Goal: Obtain resource: Obtain resource

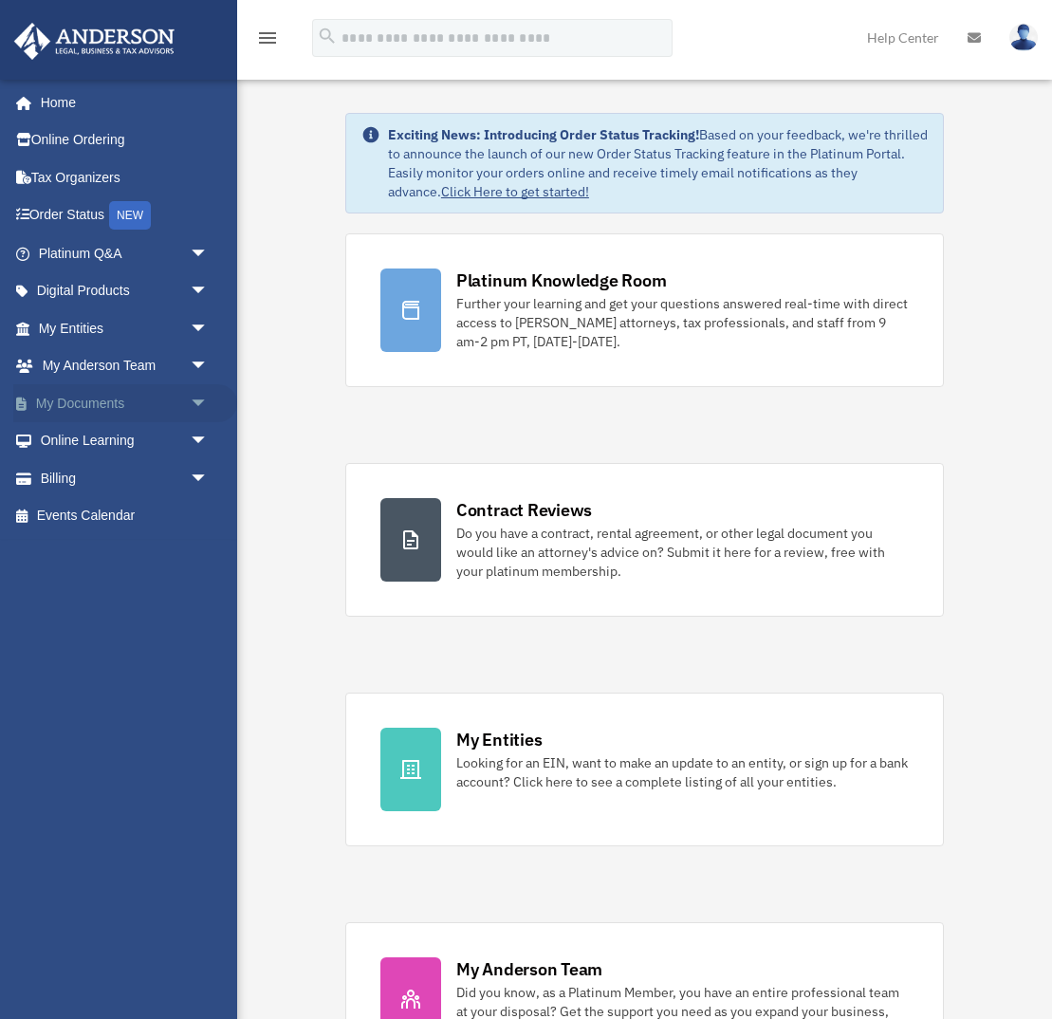
click at [193, 404] on span "arrow_drop_down" at bounding box center [209, 403] width 38 height 39
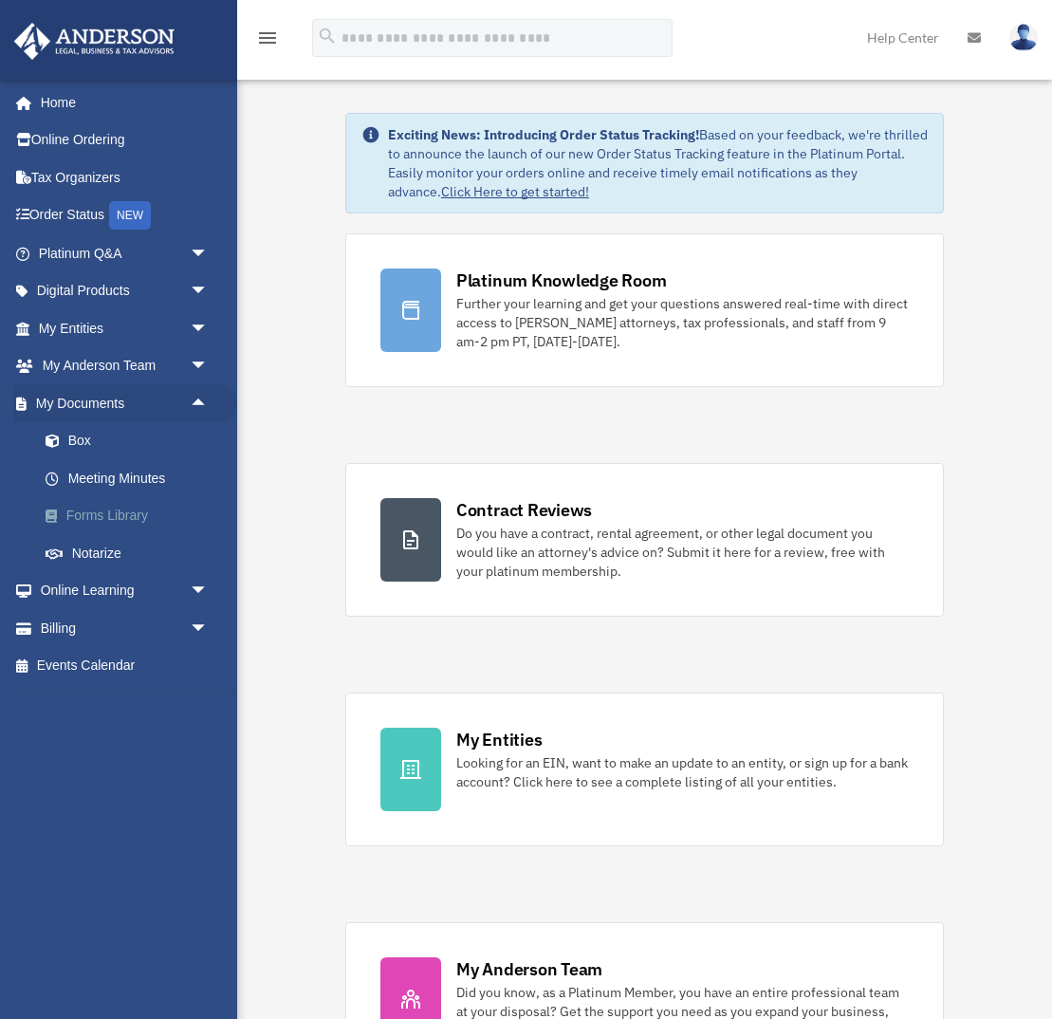
click at [157, 508] on link "Forms Library" at bounding box center [132, 516] width 211 height 38
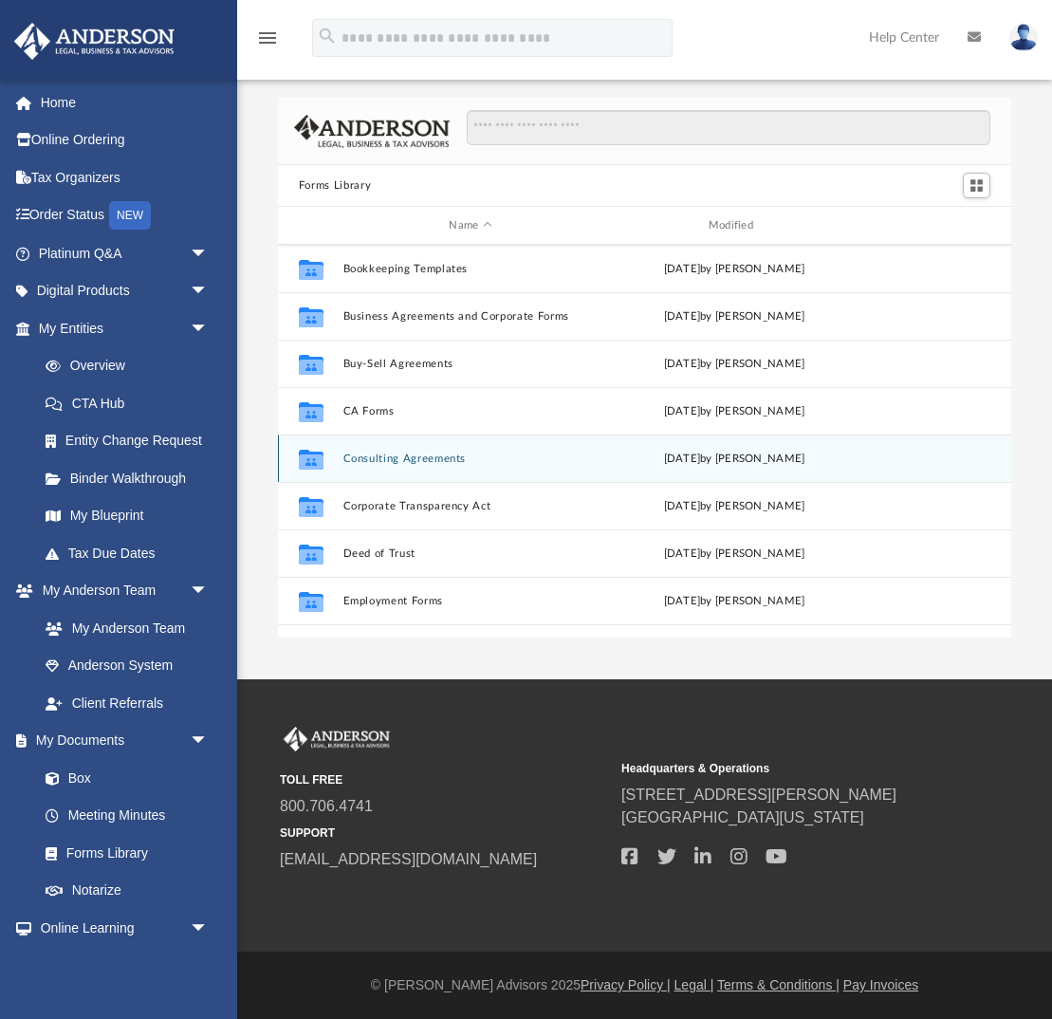
scroll to position [183, 0]
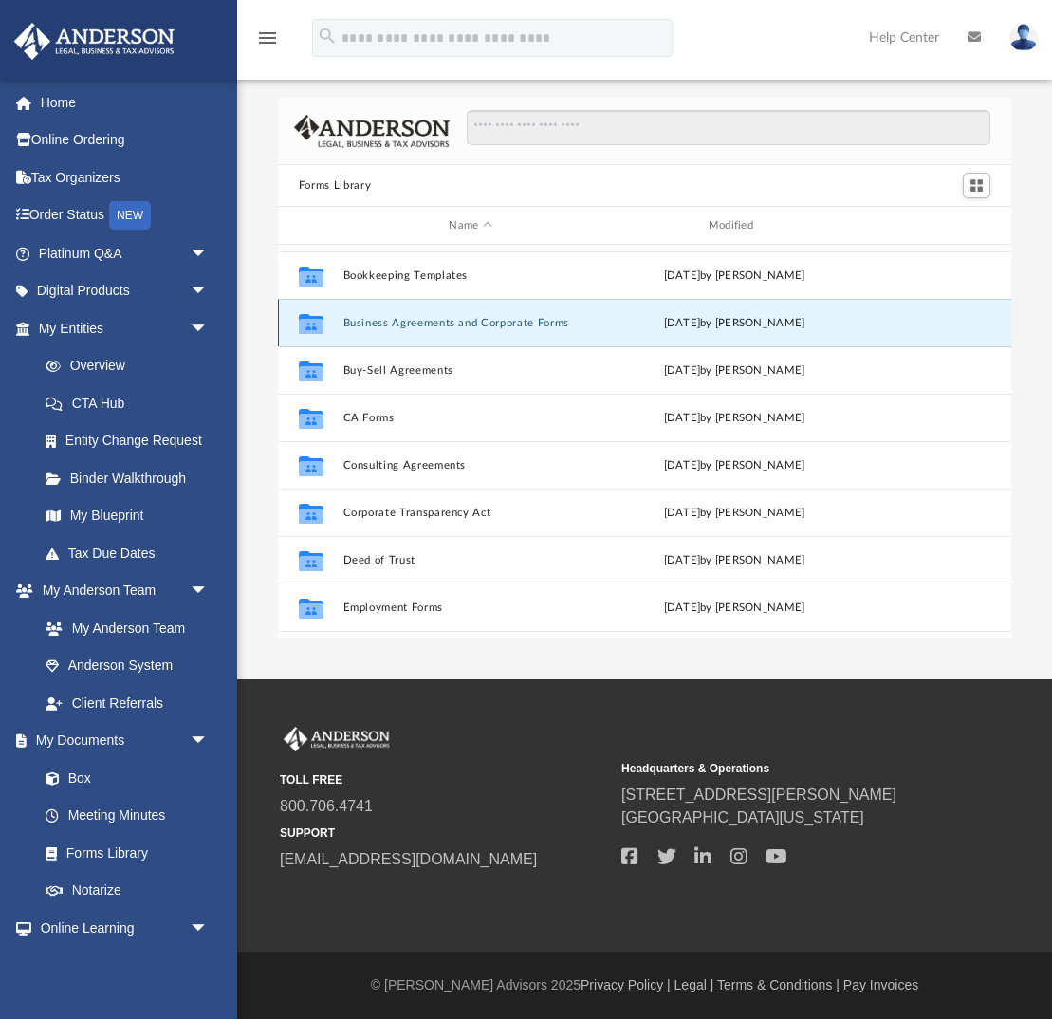
click at [448, 317] on button "Business Agreements and Corporate Forms" at bounding box center [469, 323] width 255 height 12
click at [384, 317] on button "Business Agreements and Corporate Forms" at bounding box center [469, 323] width 255 height 12
click at [373, 323] on button "Business Agreements and Corporate Forms" at bounding box center [469, 323] width 255 height 12
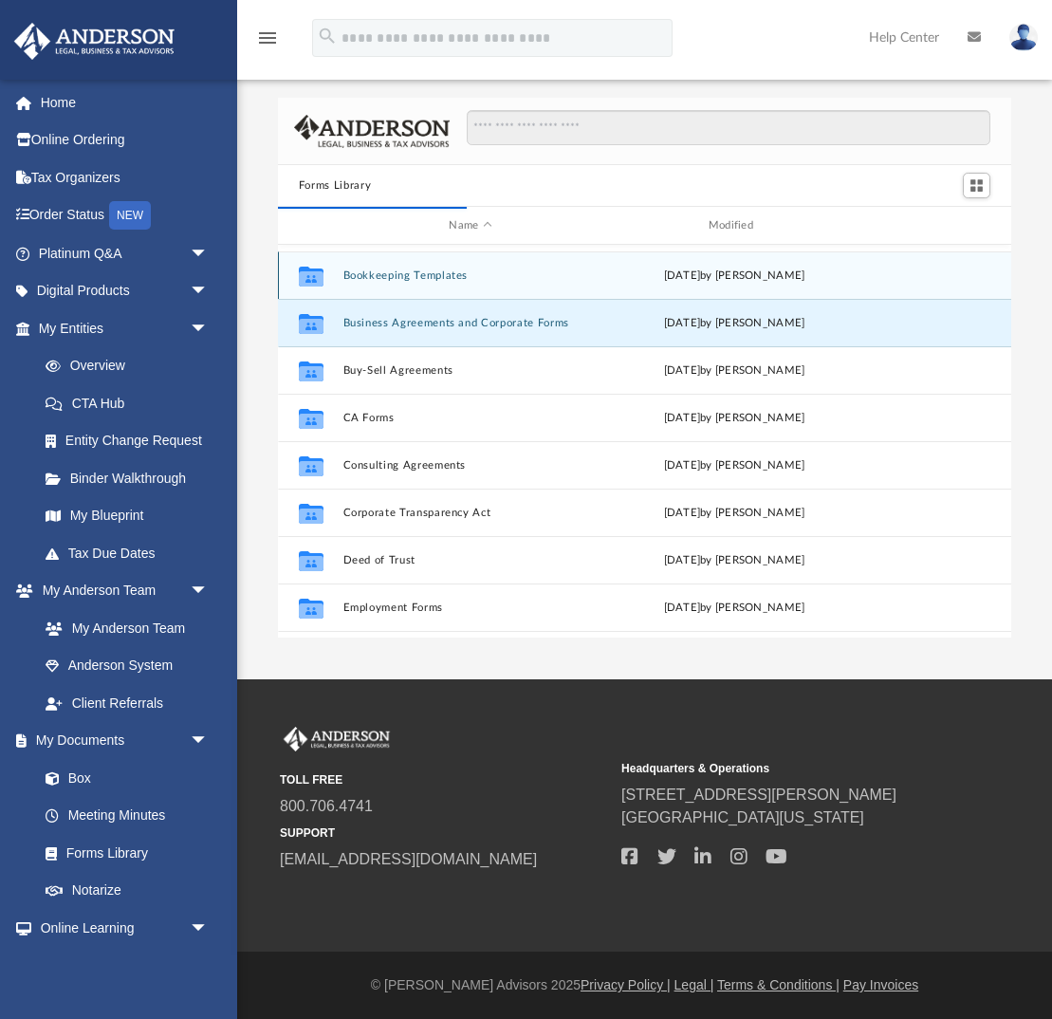
click at [527, 293] on div "Collaborated Folder Bookkeeping Templates Mon Jan 30 2023 by Mary Acree" at bounding box center [644, 274] width 733 height 47
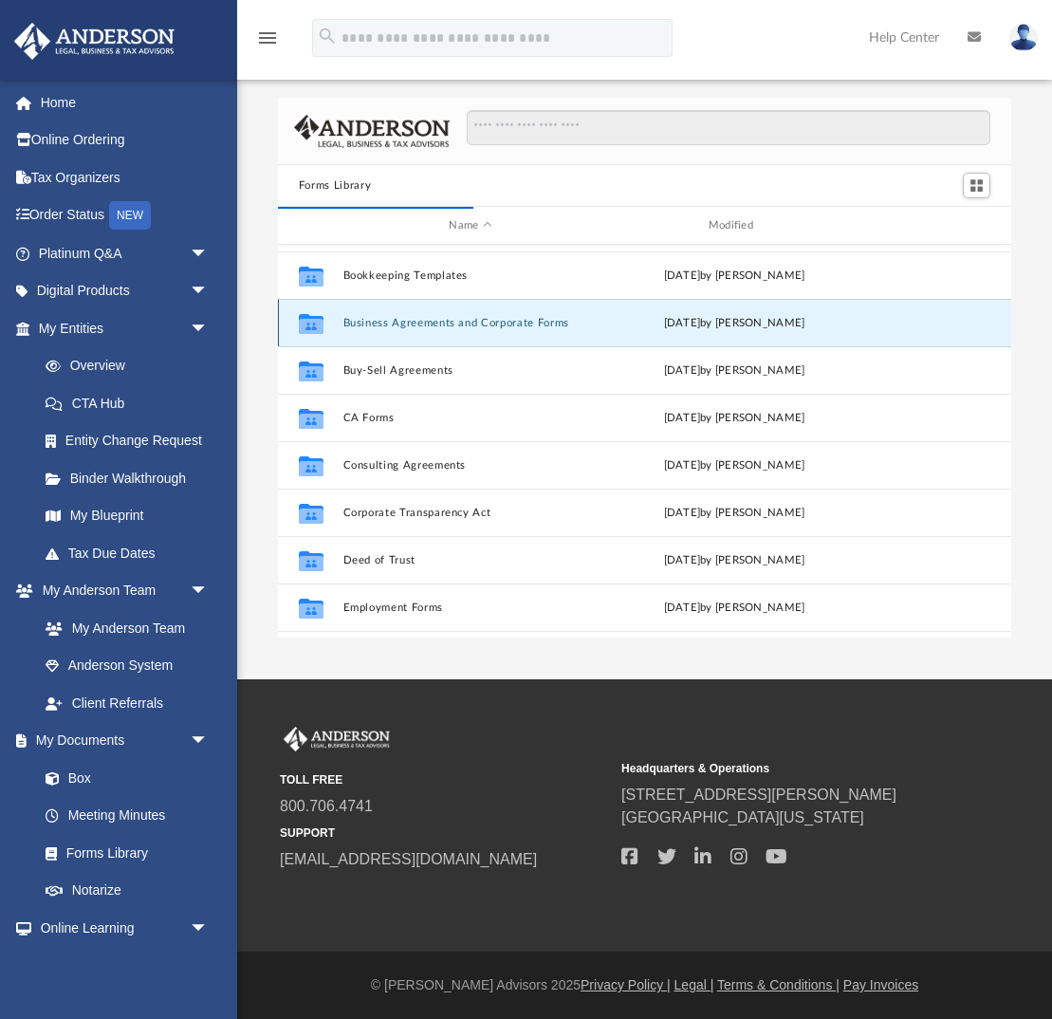
click at [512, 323] on button "Business Agreements and Corporate Forms" at bounding box center [469, 323] width 255 height 12
click at [519, 329] on div "Collaborated Folder Business Agreements and Corporate Forms [DATE] by [PERSON_N…" at bounding box center [644, 322] width 733 height 47
click at [286, 321] on div "Collaborated Folder Business Agreements and Corporate Forms [DATE] by [PERSON_N…" at bounding box center [644, 322] width 733 height 47
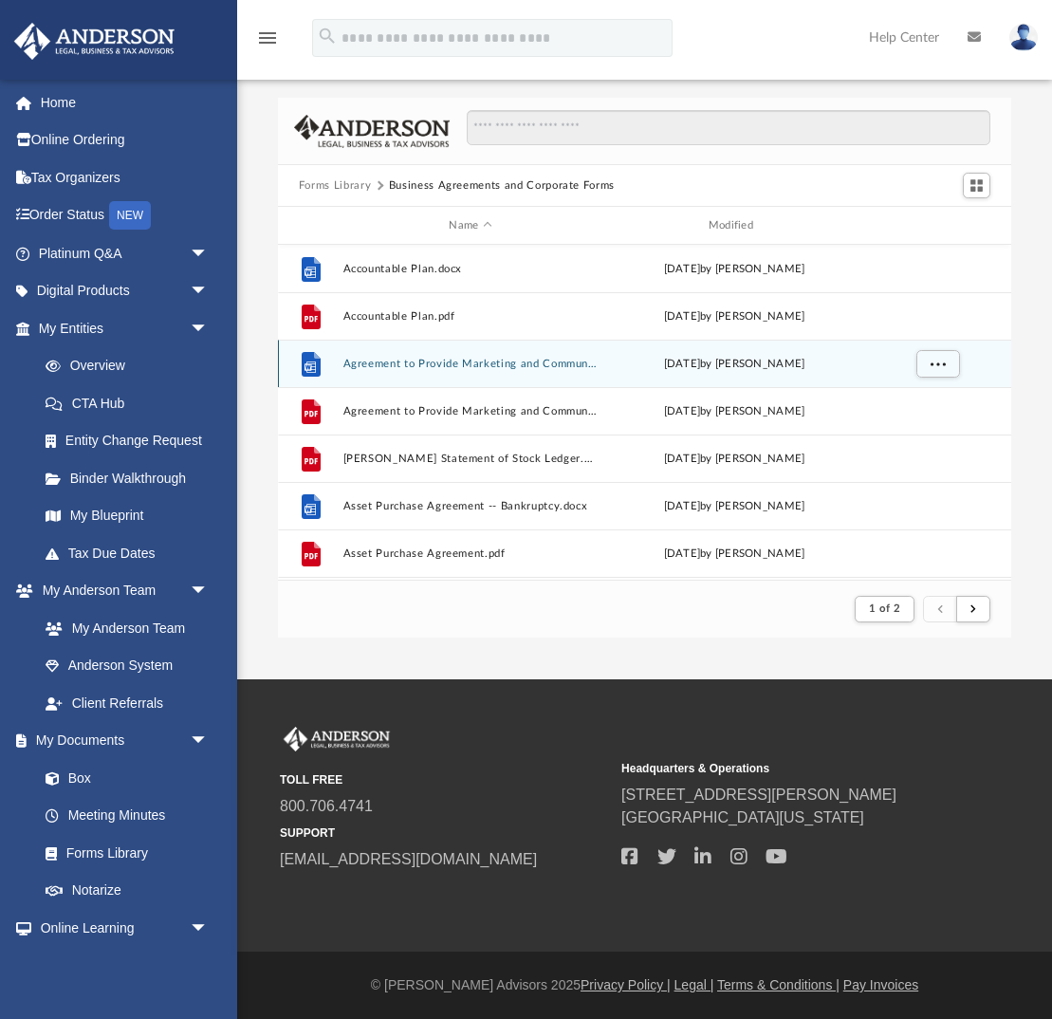
scroll to position [0, 0]
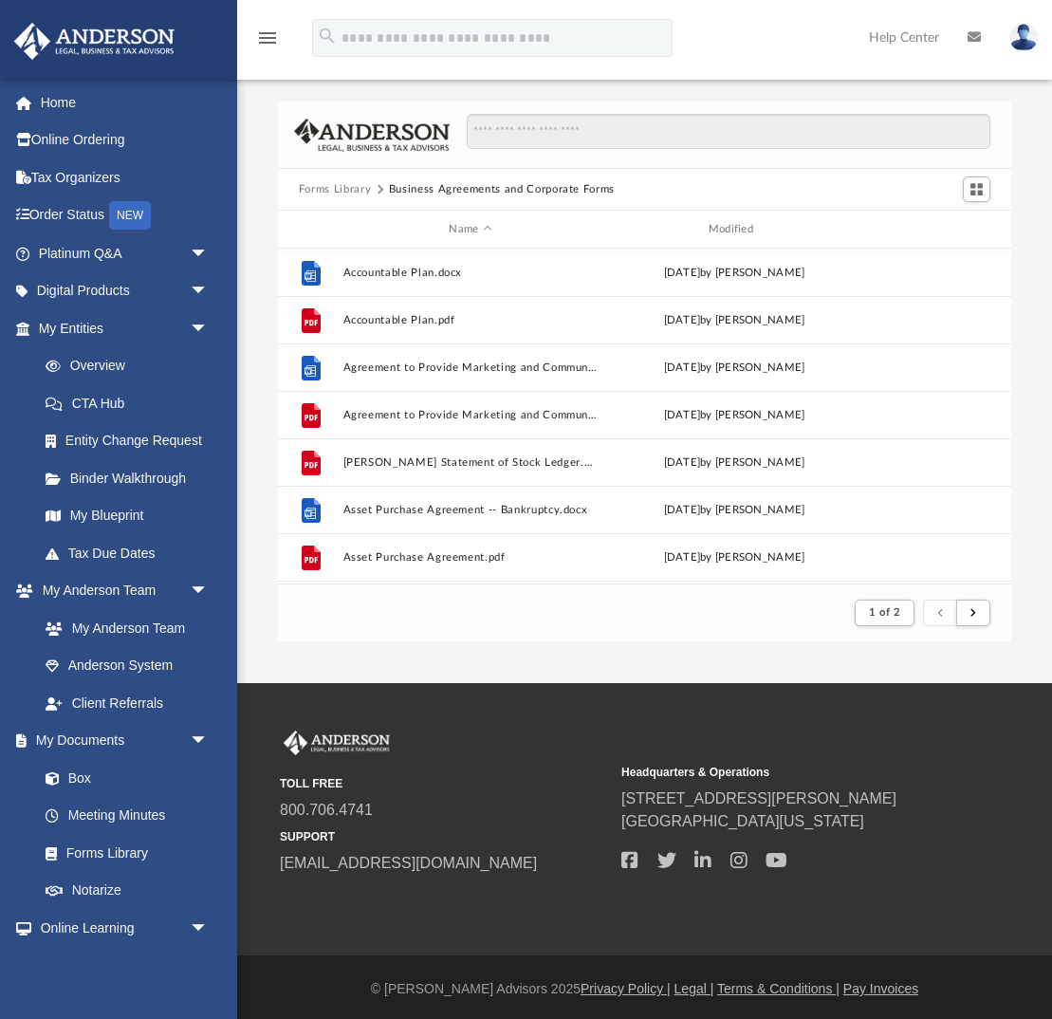
click at [352, 189] on button "Forms Library" at bounding box center [335, 189] width 72 height 17
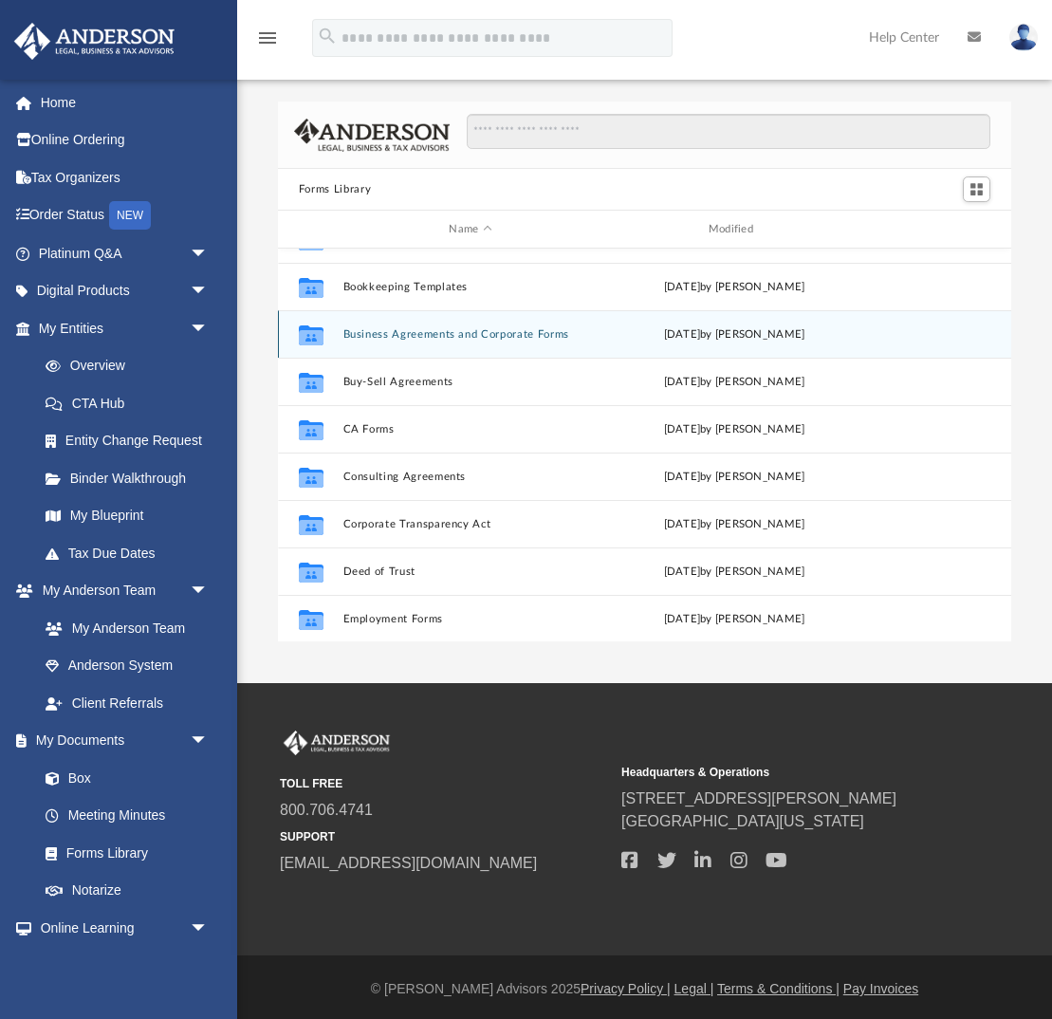
scroll to position [178, 0]
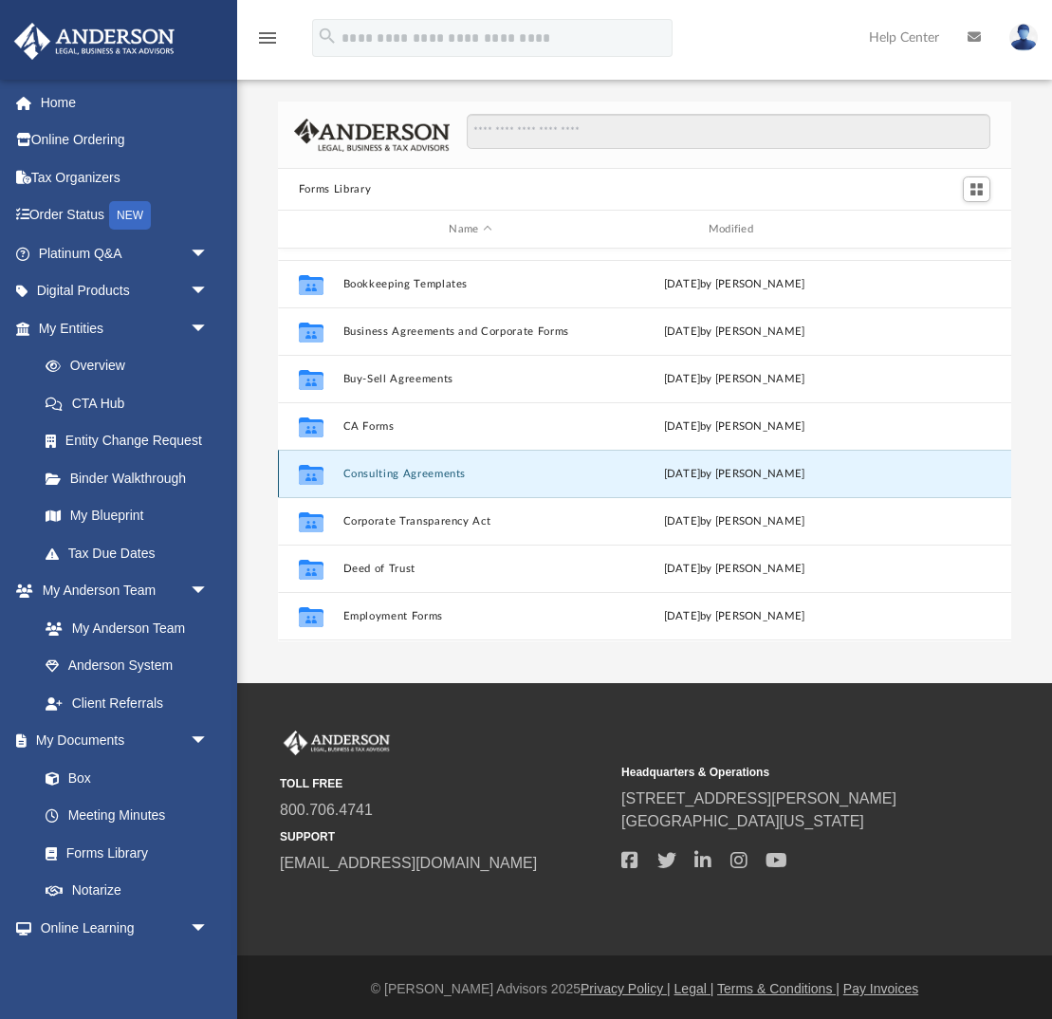
click at [394, 472] on button "Consulting Agreements" at bounding box center [469, 474] width 255 height 12
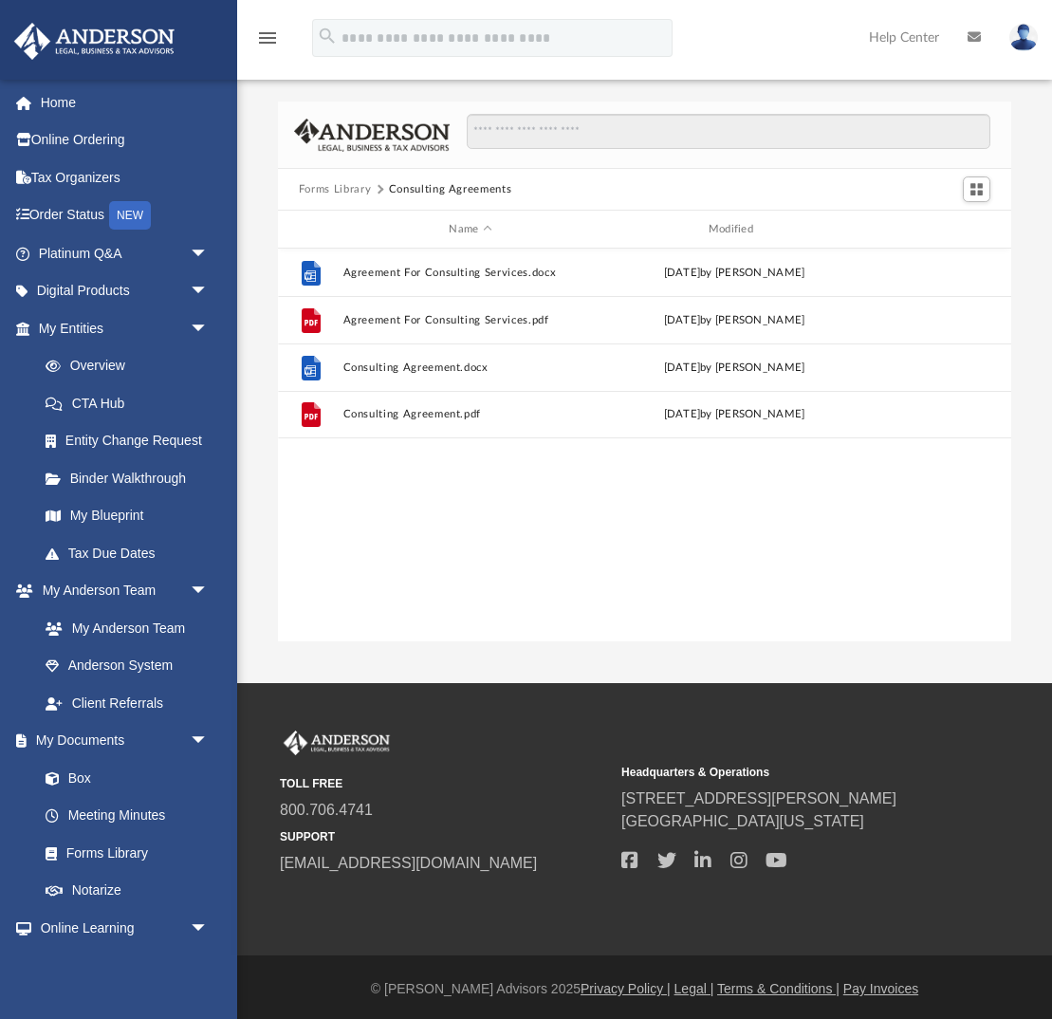
scroll to position [0, 0]
click at [336, 190] on button "Forms Library" at bounding box center [335, 189] width 72 height 17
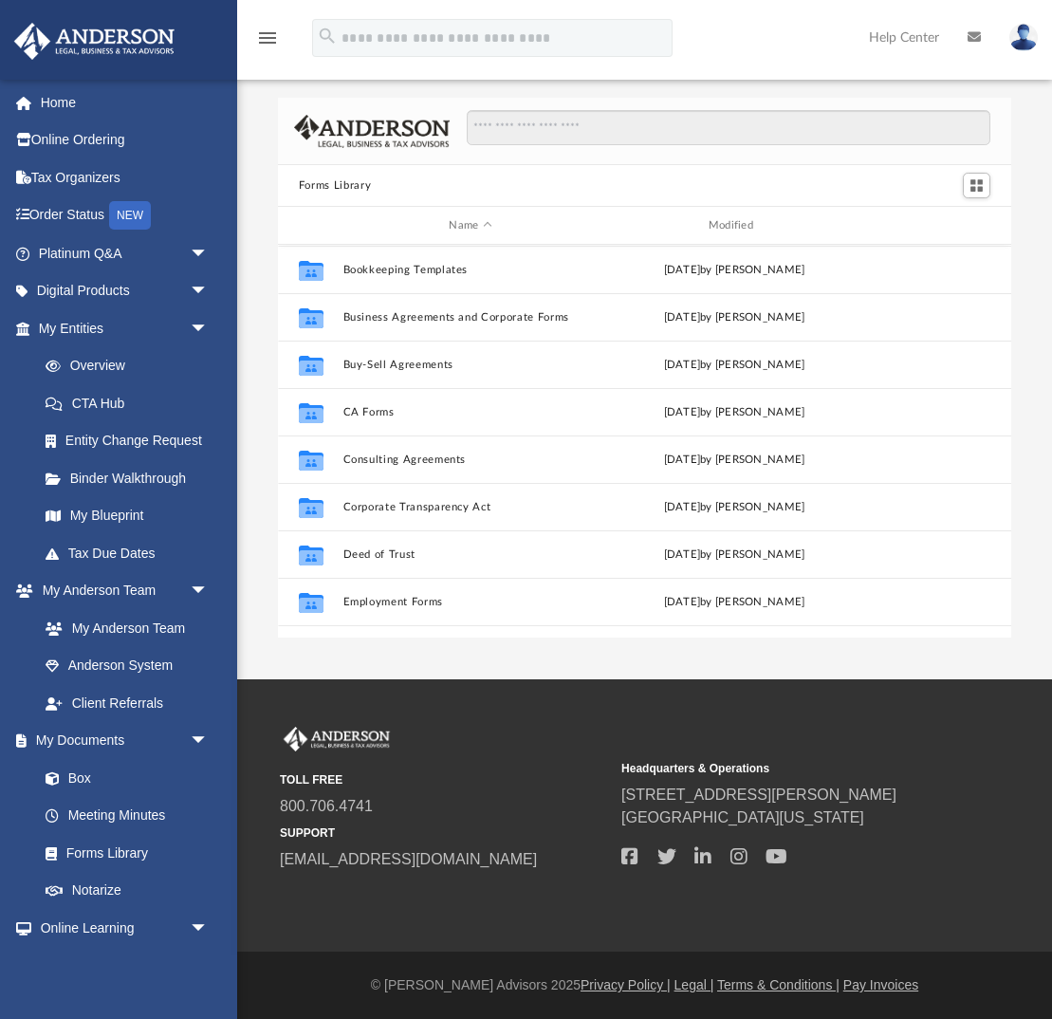
scroll to position [190, 0]
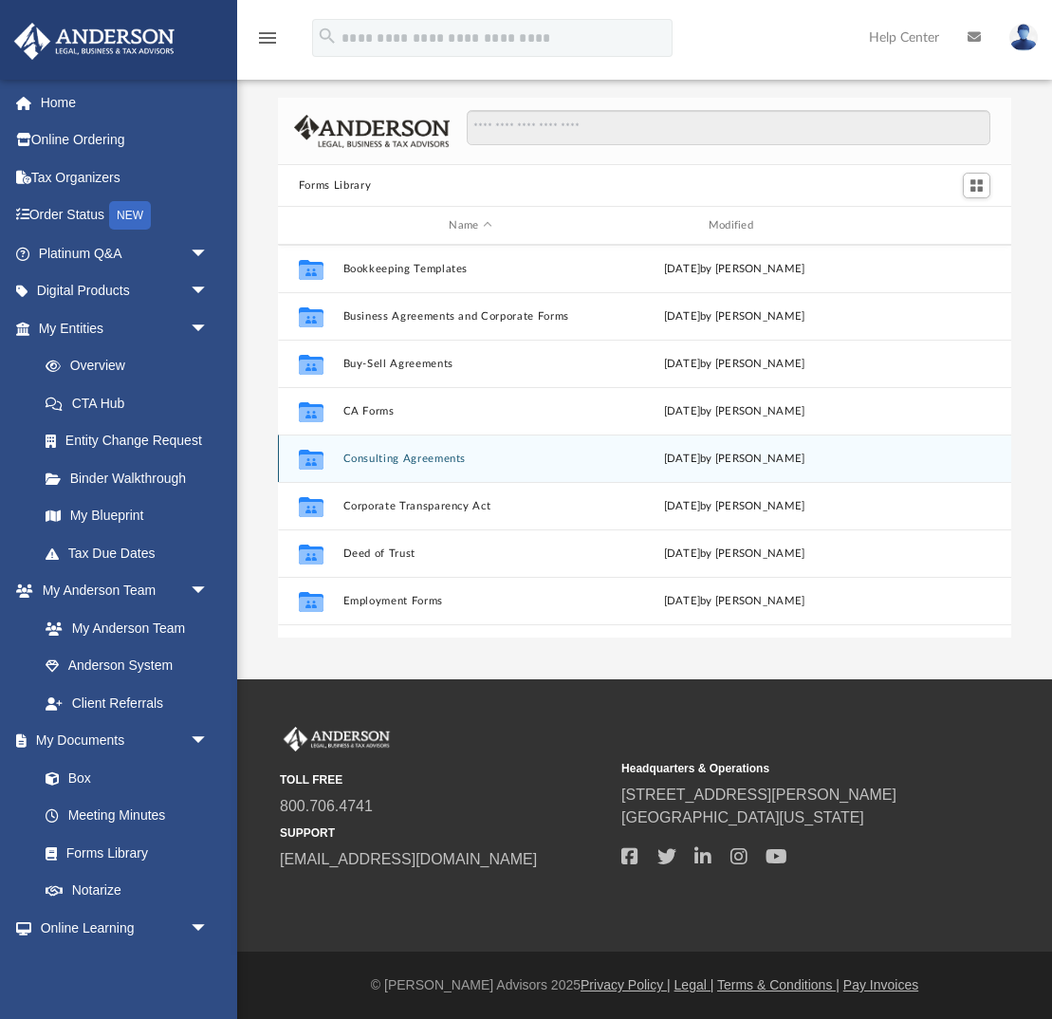
click at [402, 460] on button "Consulting Agreements" at bounding box center [469, 458] width 255 height 12
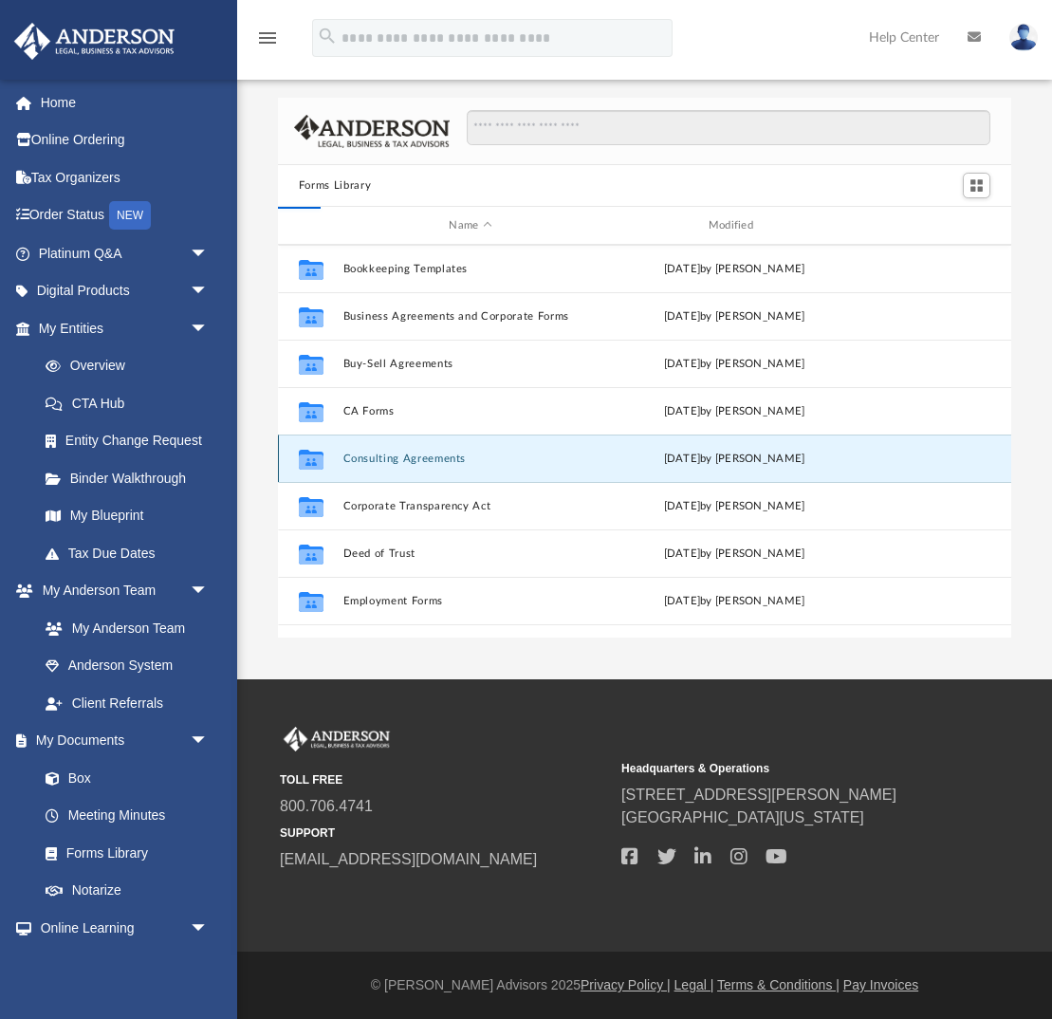
scroll to position [0, 0]
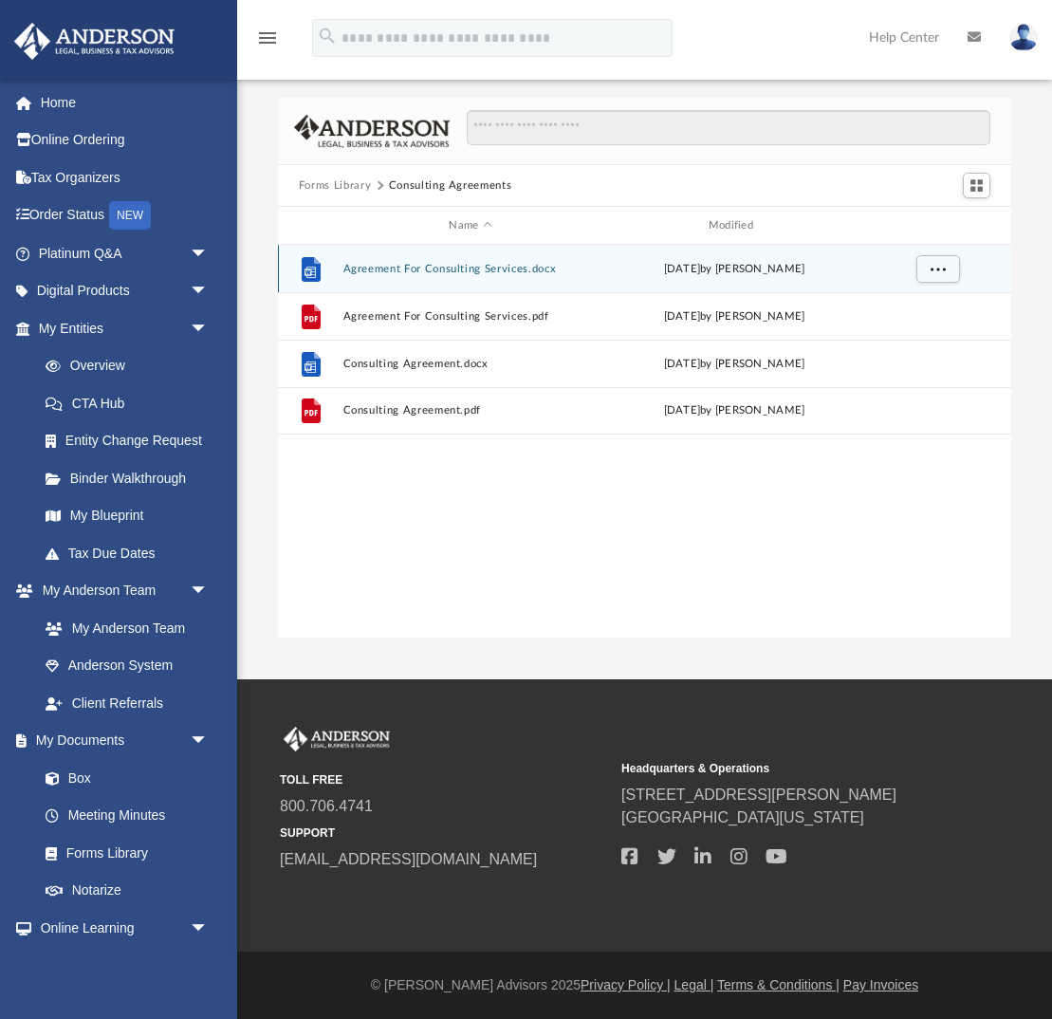
click at [391, 268] on button "Agreement For Consulting Services.docx" at bounding box center [469, 269] width 255 height 12
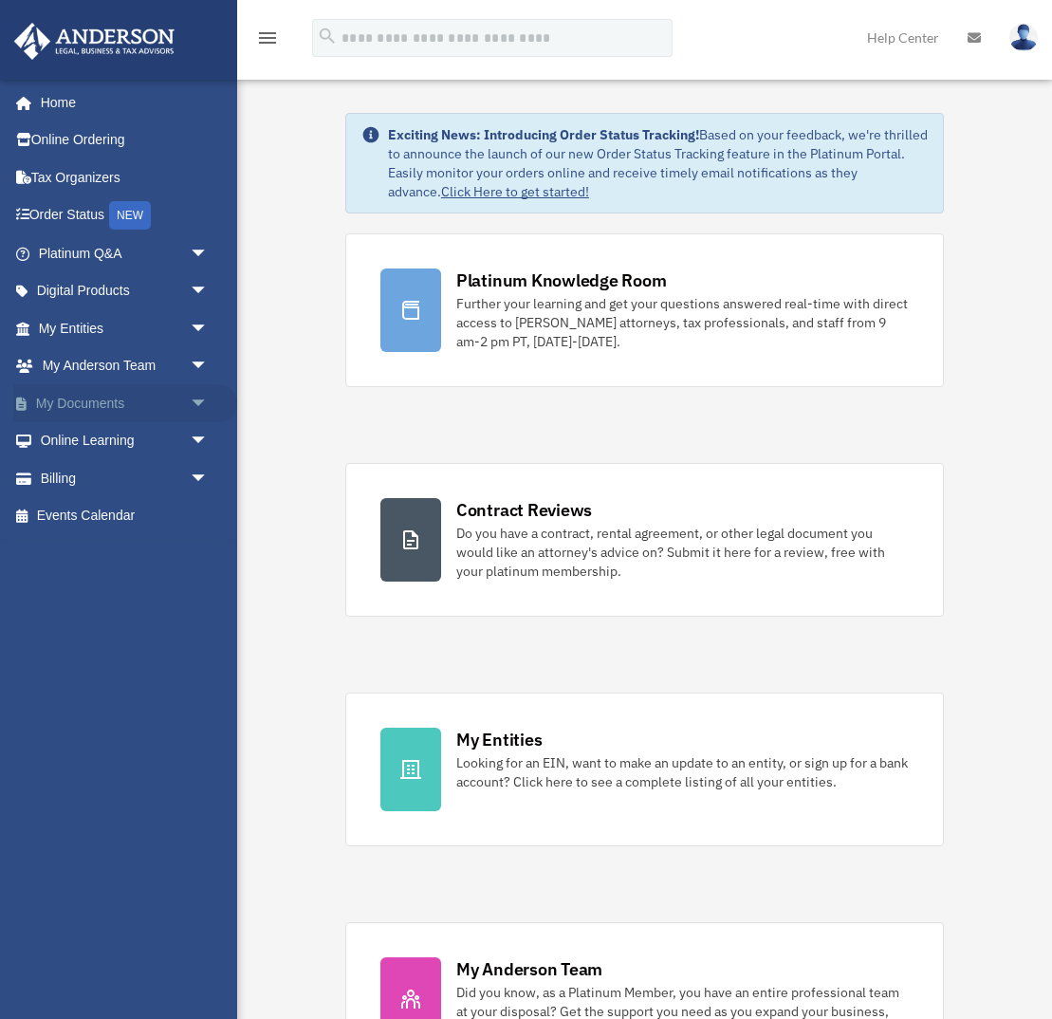
click at [200, 402] on span "arrow_drop_down" at bounding box center [209, 403] width 38 height 39
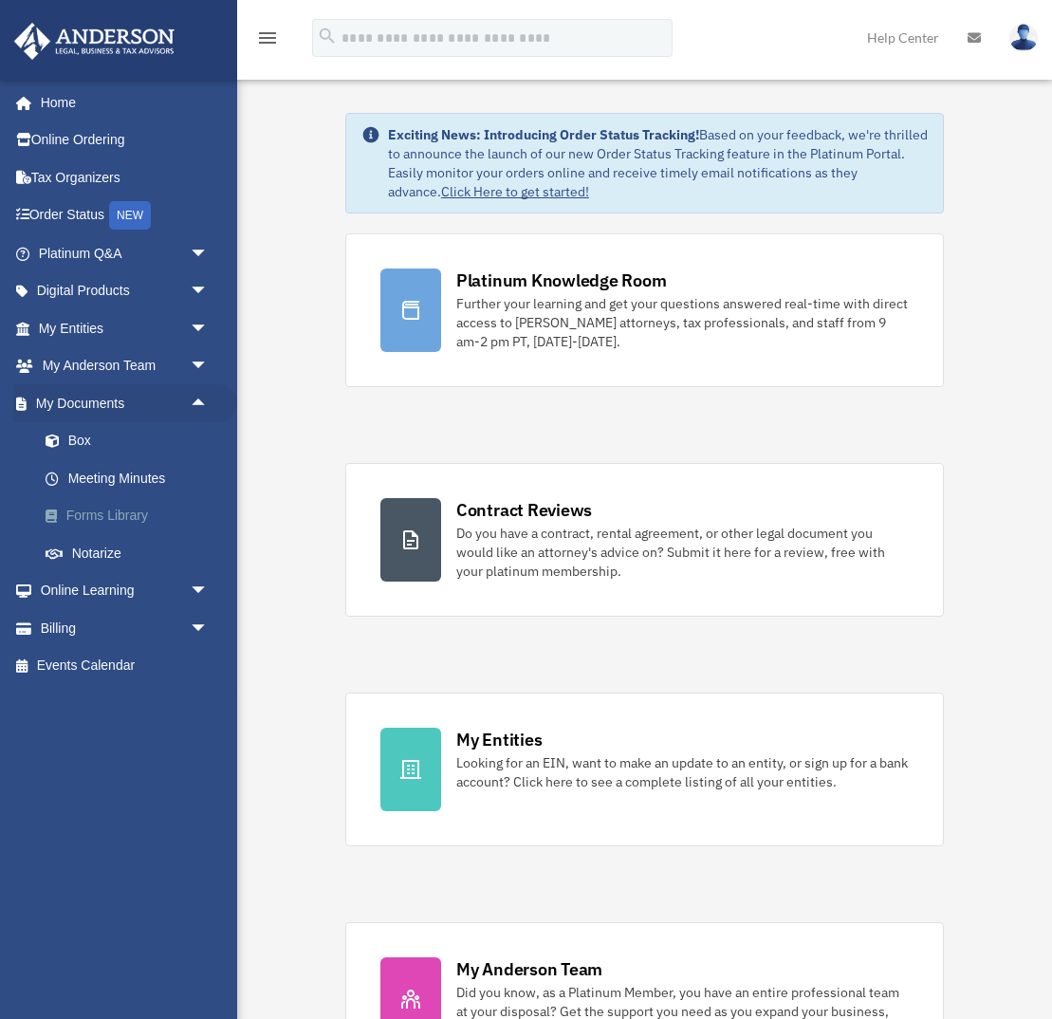
click at [106, 513] on link "Forms Library" at bounding box center [132, 516] width 211 height 38
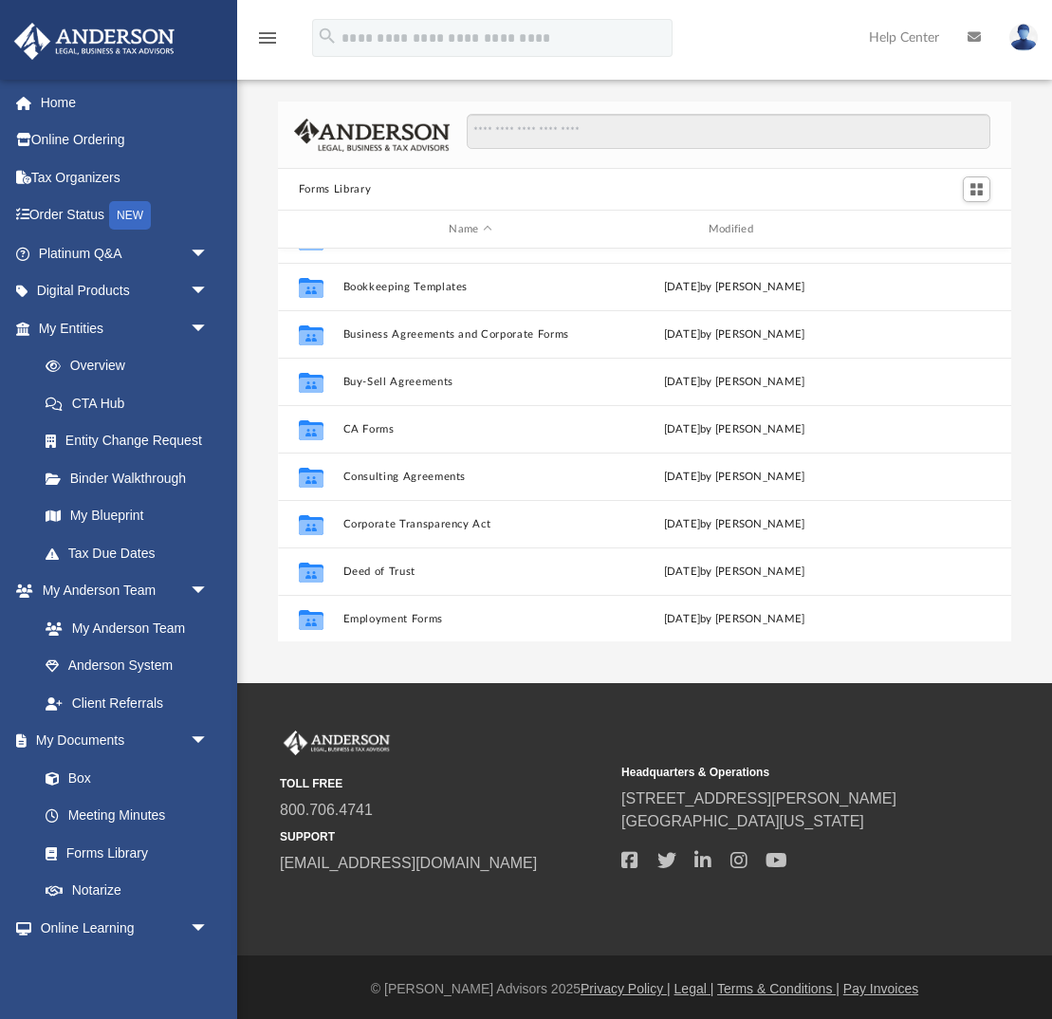
scroll to position [180, 0]
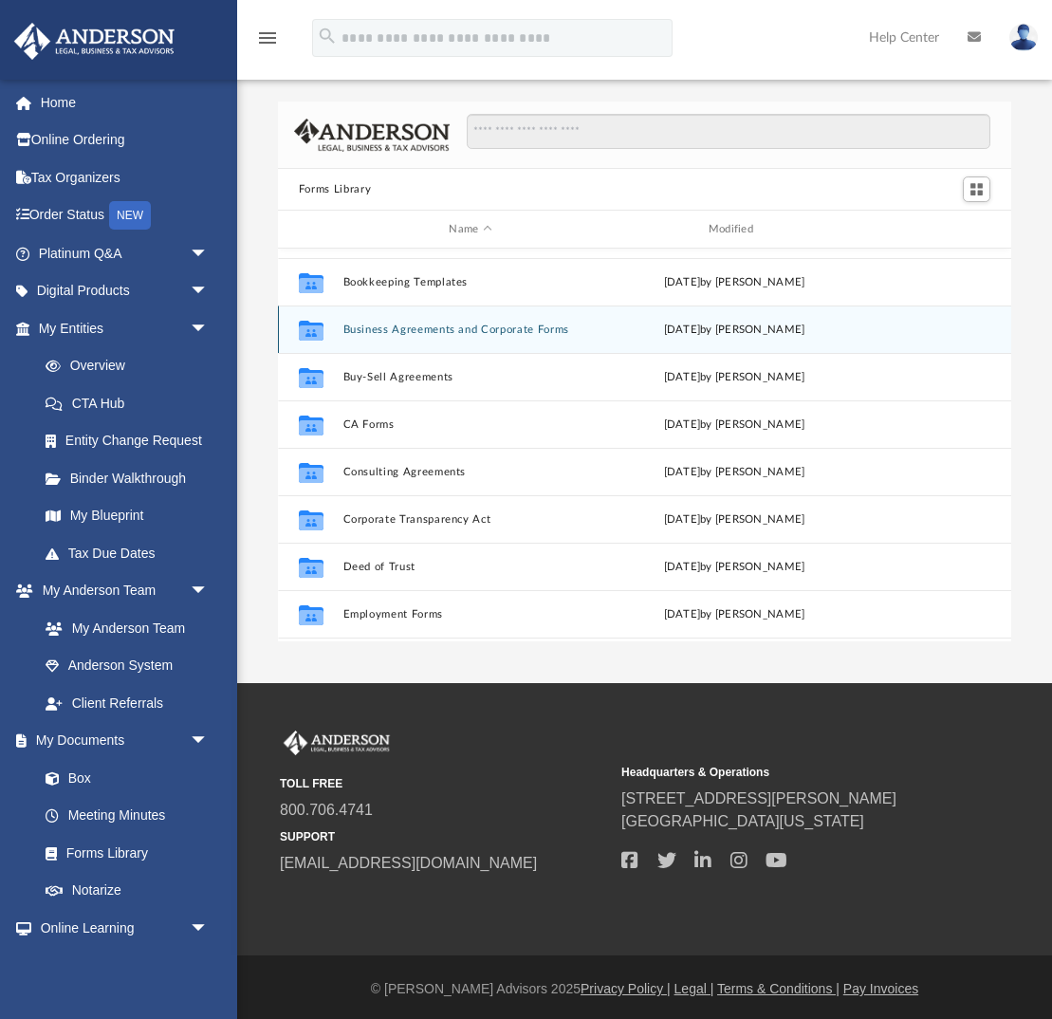
click at [389, 324] on button "Business Agreements and Corporate Forms" at bounding box center [469, 329] width 255 height 12
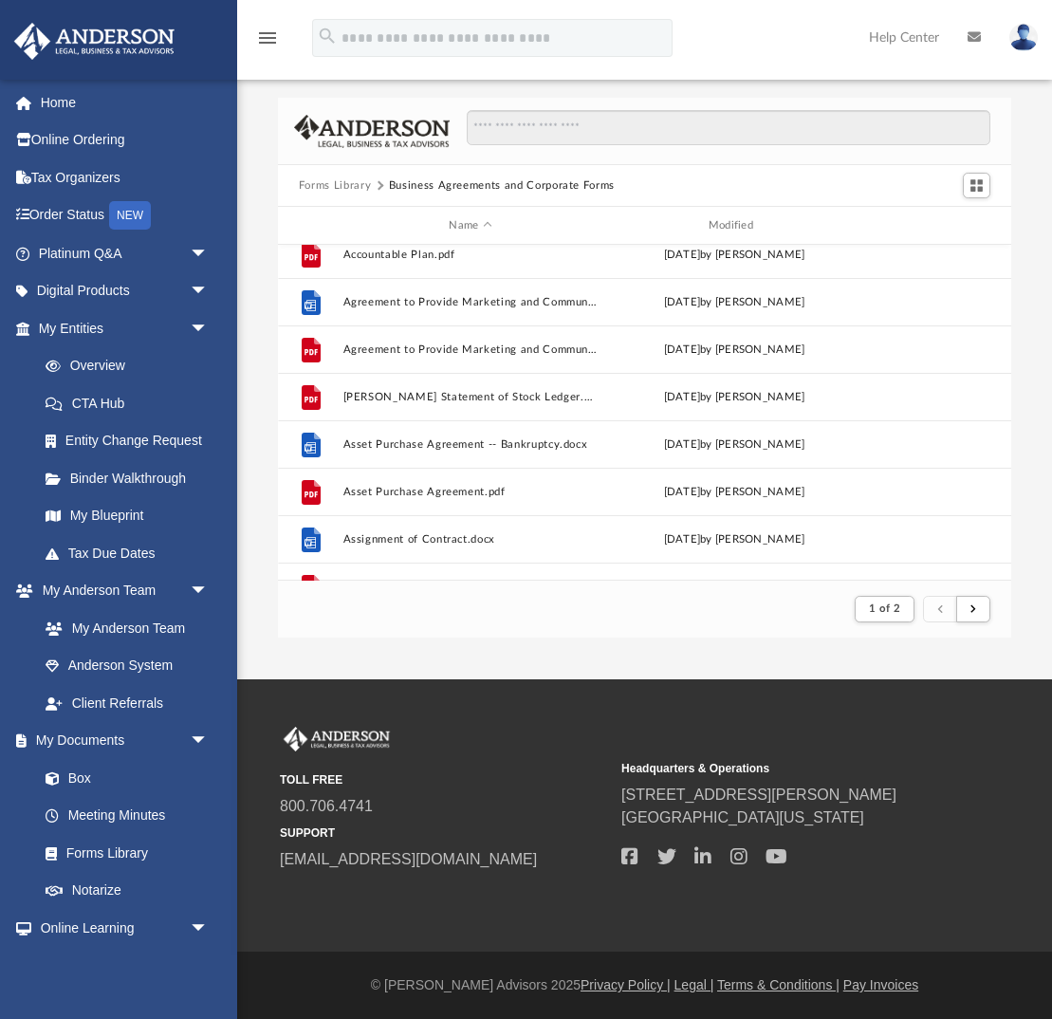
scroll to position [0, 0]
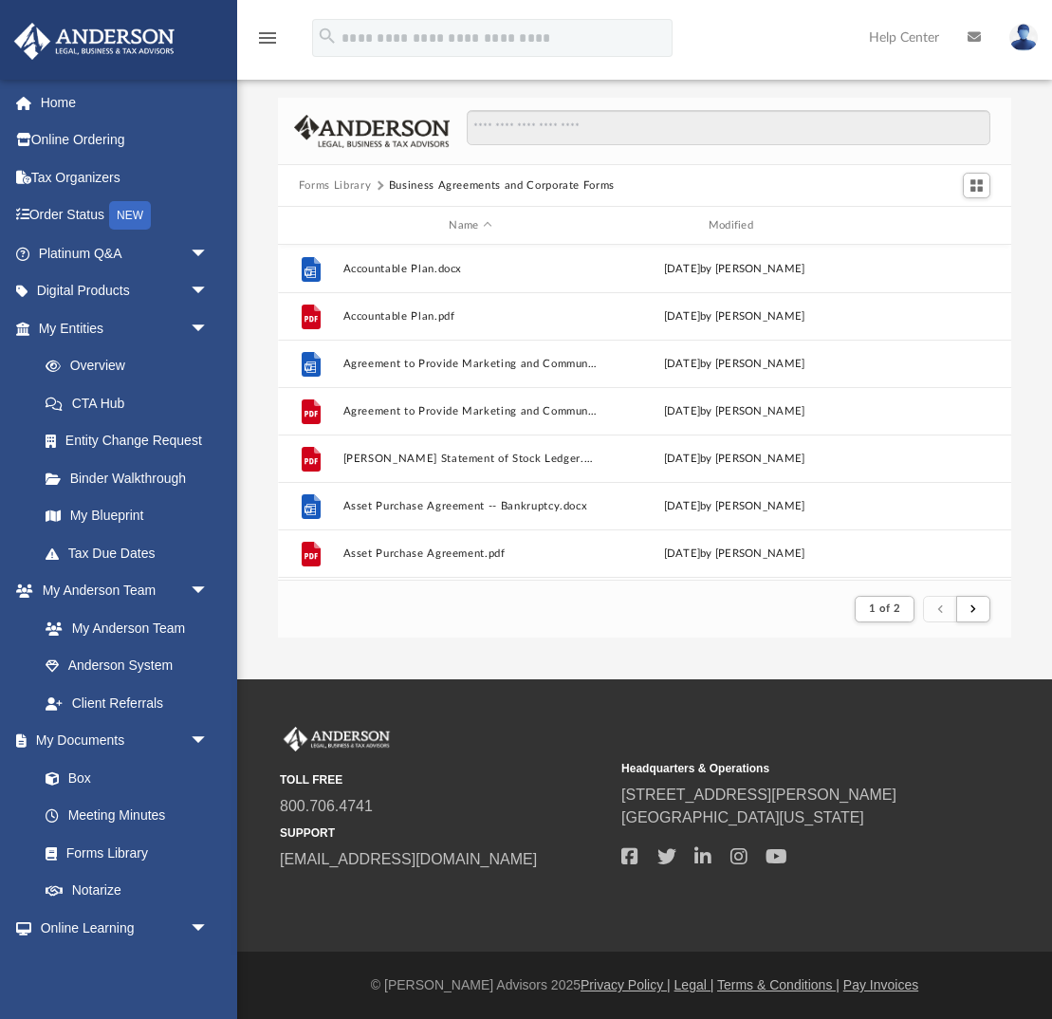
click at [350, 184] on button "Forms Library" at bounding box center [335, 185] width 72 height 17
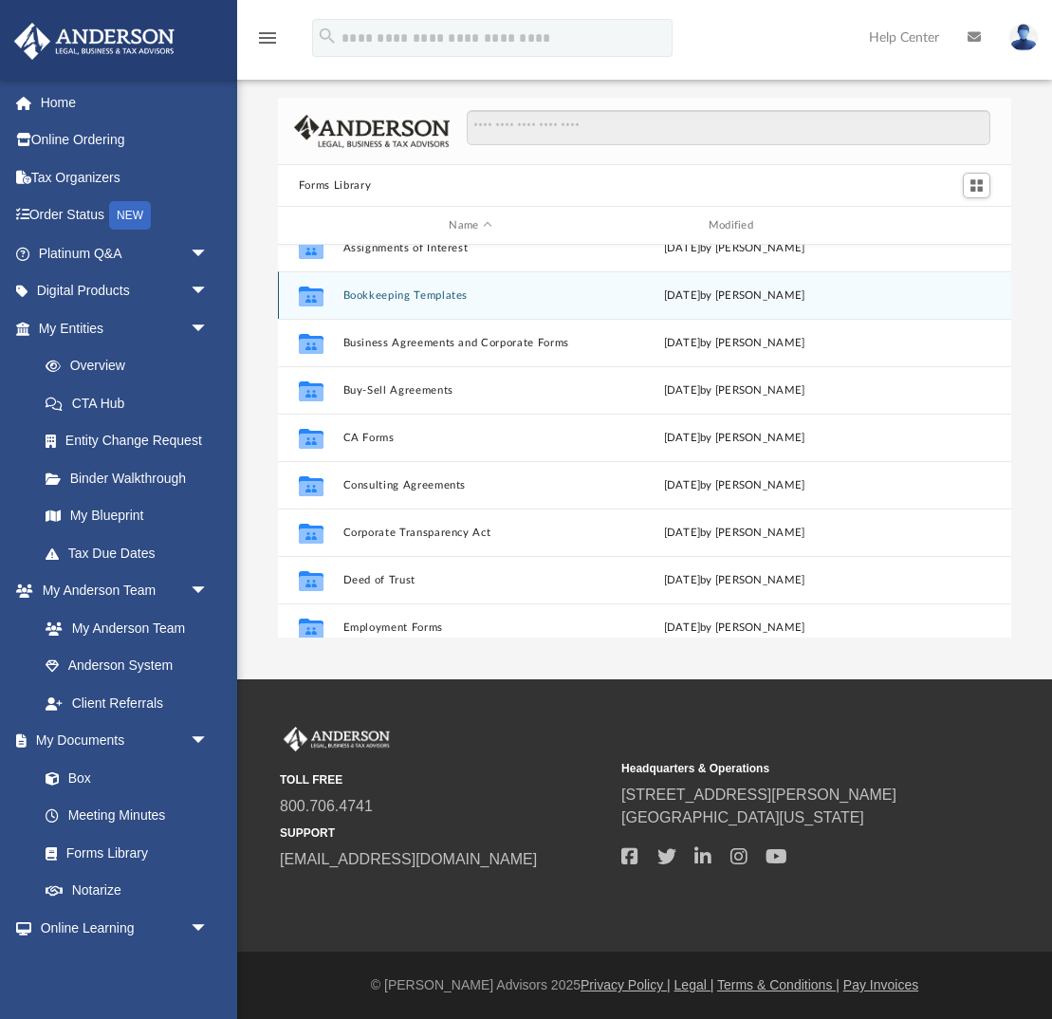
scroll to position [182, 0]
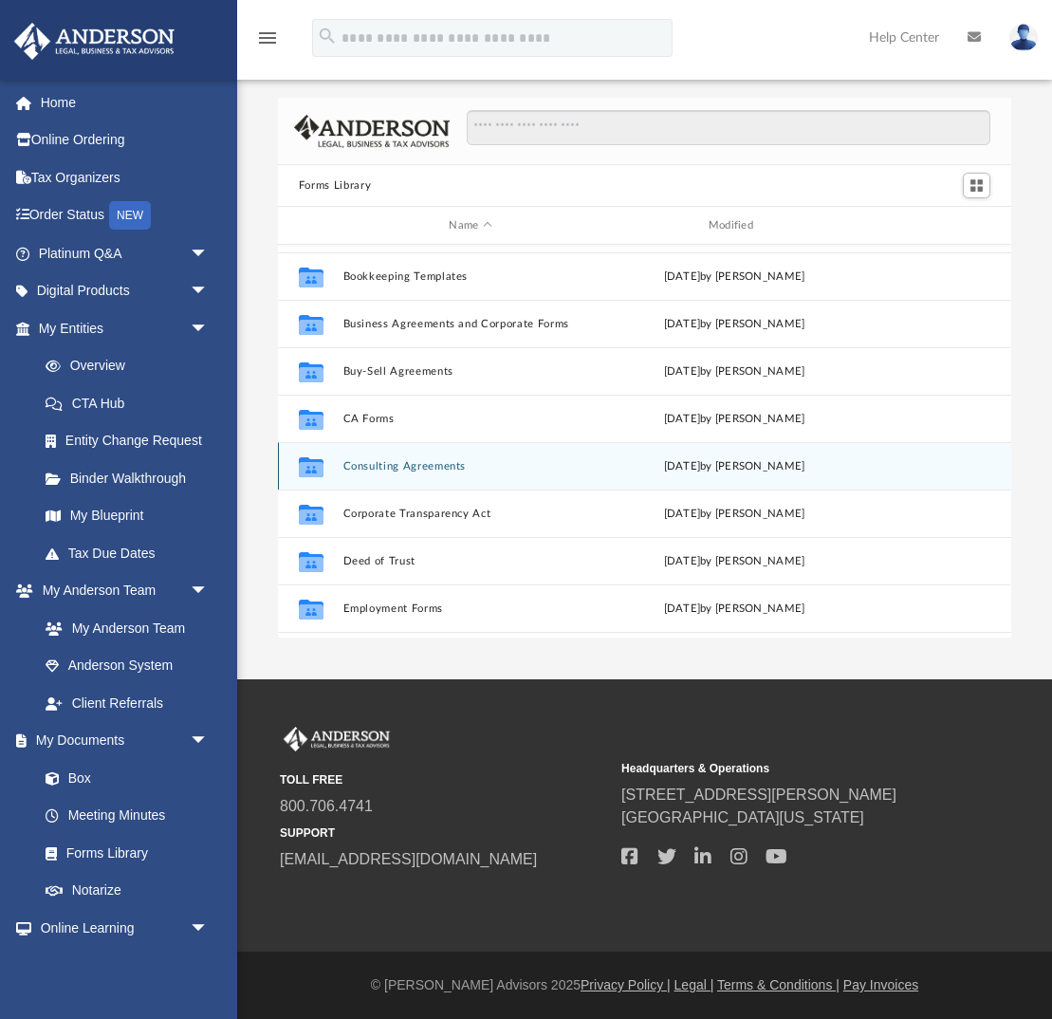
click at [372, 460] on button "Consulting Agreements" at bounding box center [469, 466] width 255 height 12
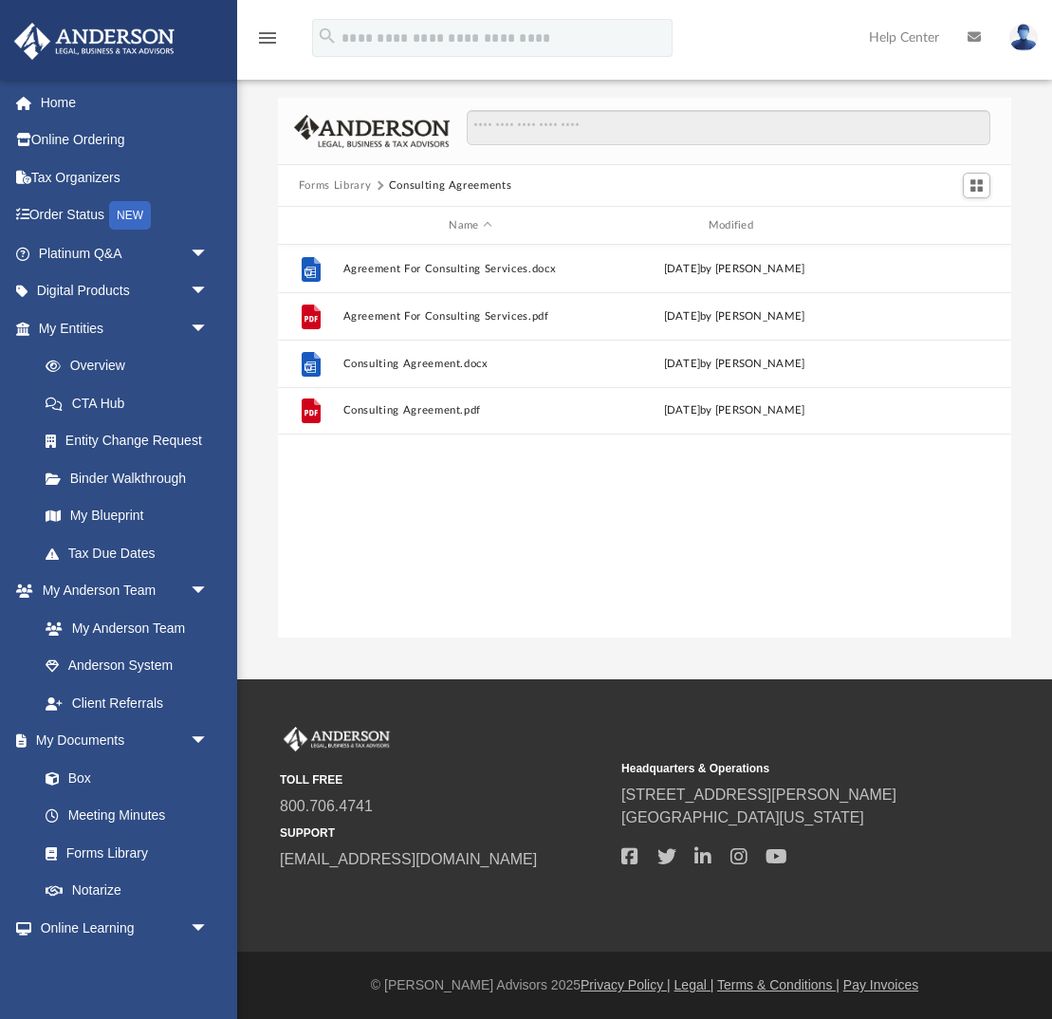
scroll to position [0, 0]
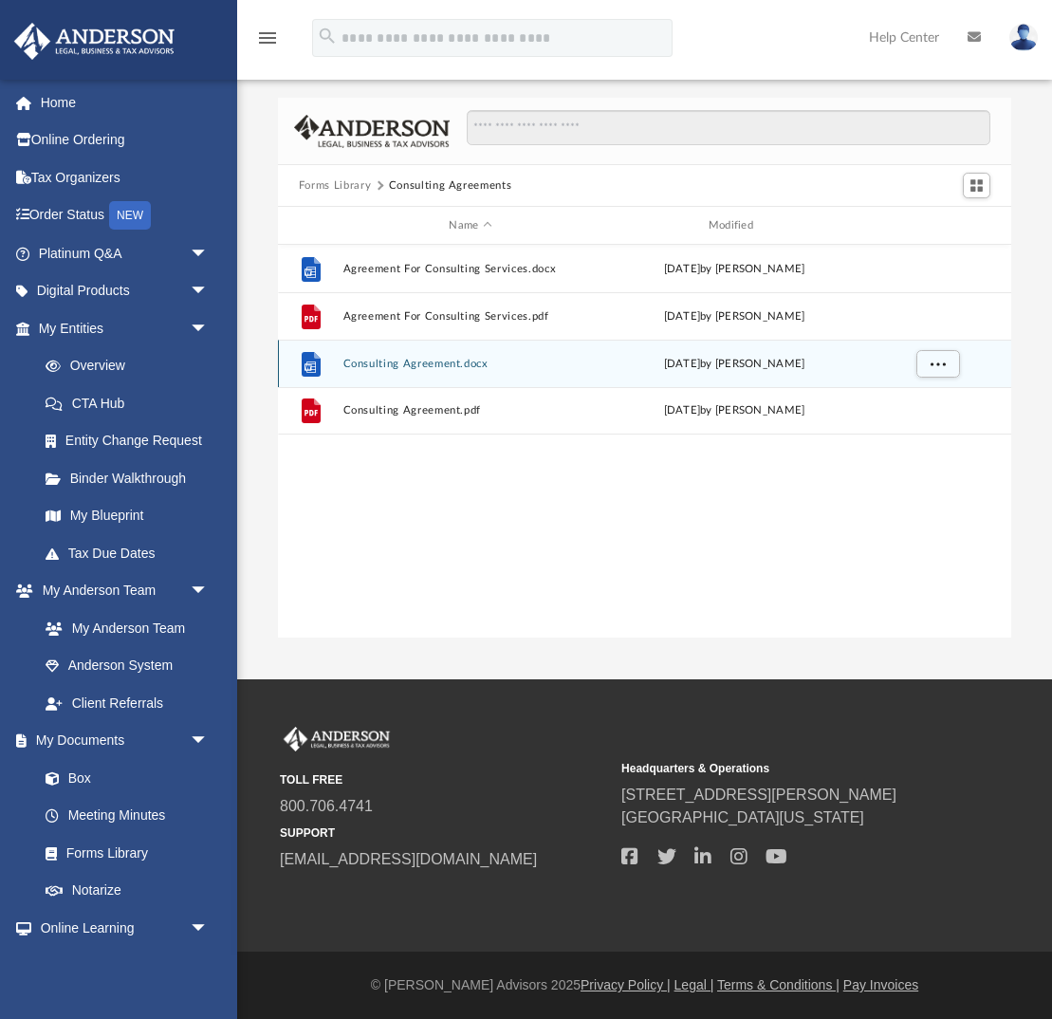
click at [372, 358] on button "Consulting Agreement.docx" at bounding box center [469, 364] width 255 height 12
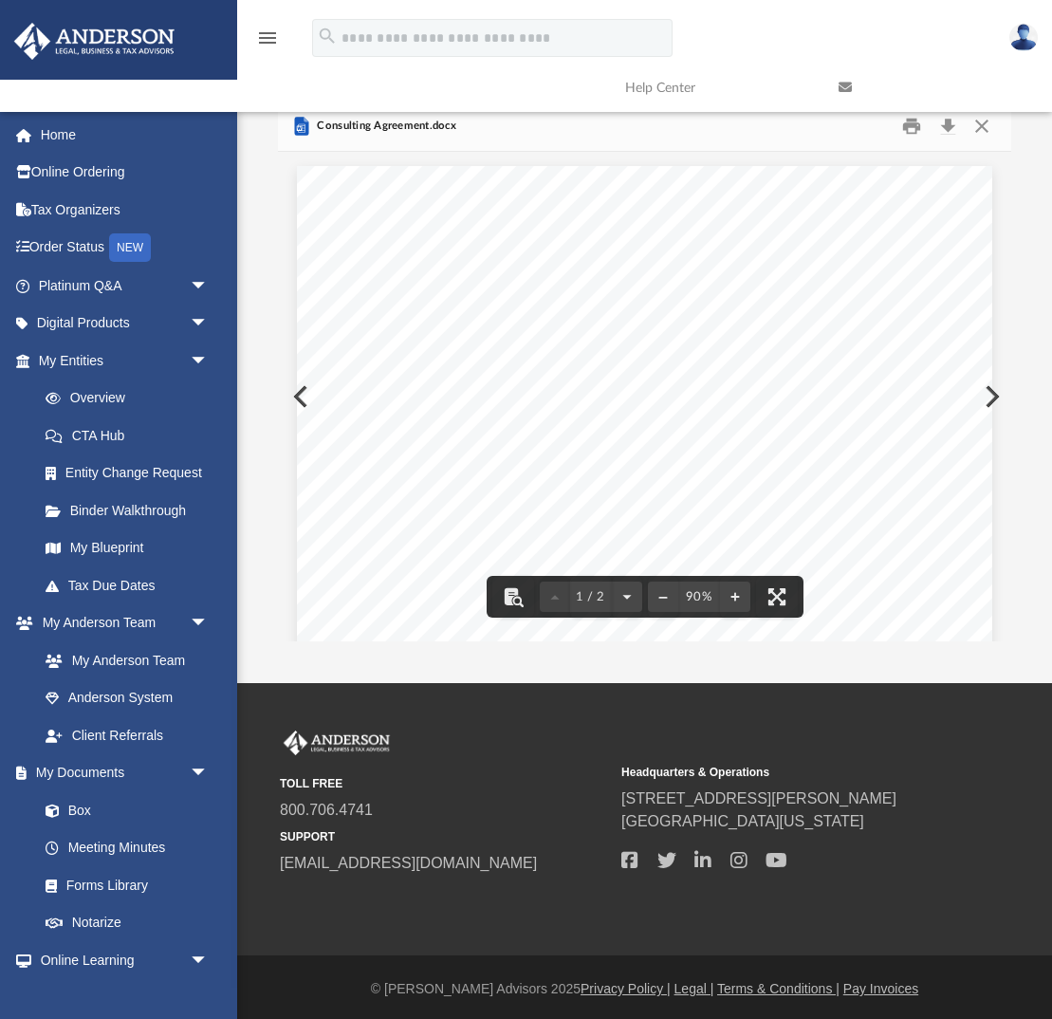
click at [986, 121] on link at bounding box center [930, 87] width 213 height 75
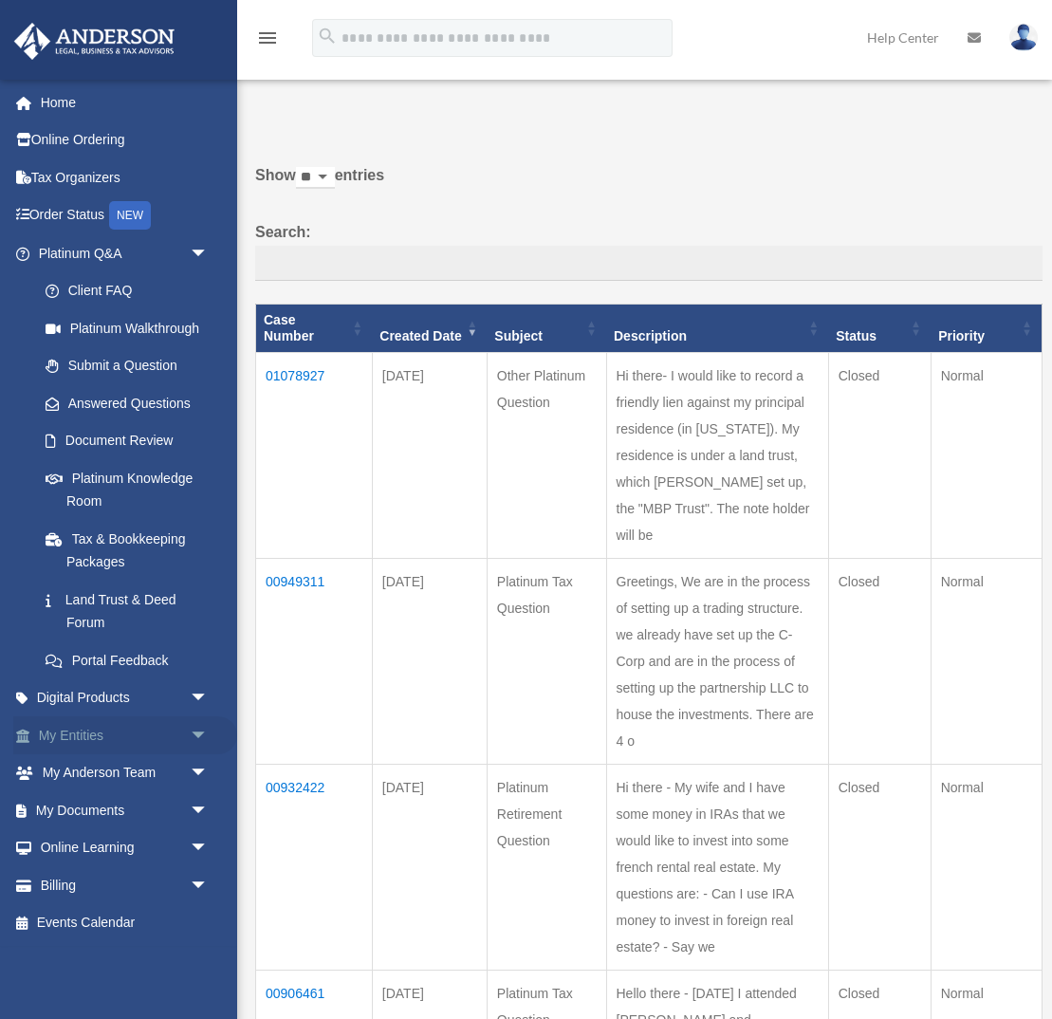
click at [202, 730] on span "arrow_drop_down" at bounding box center [209, 735] width 38 height 39
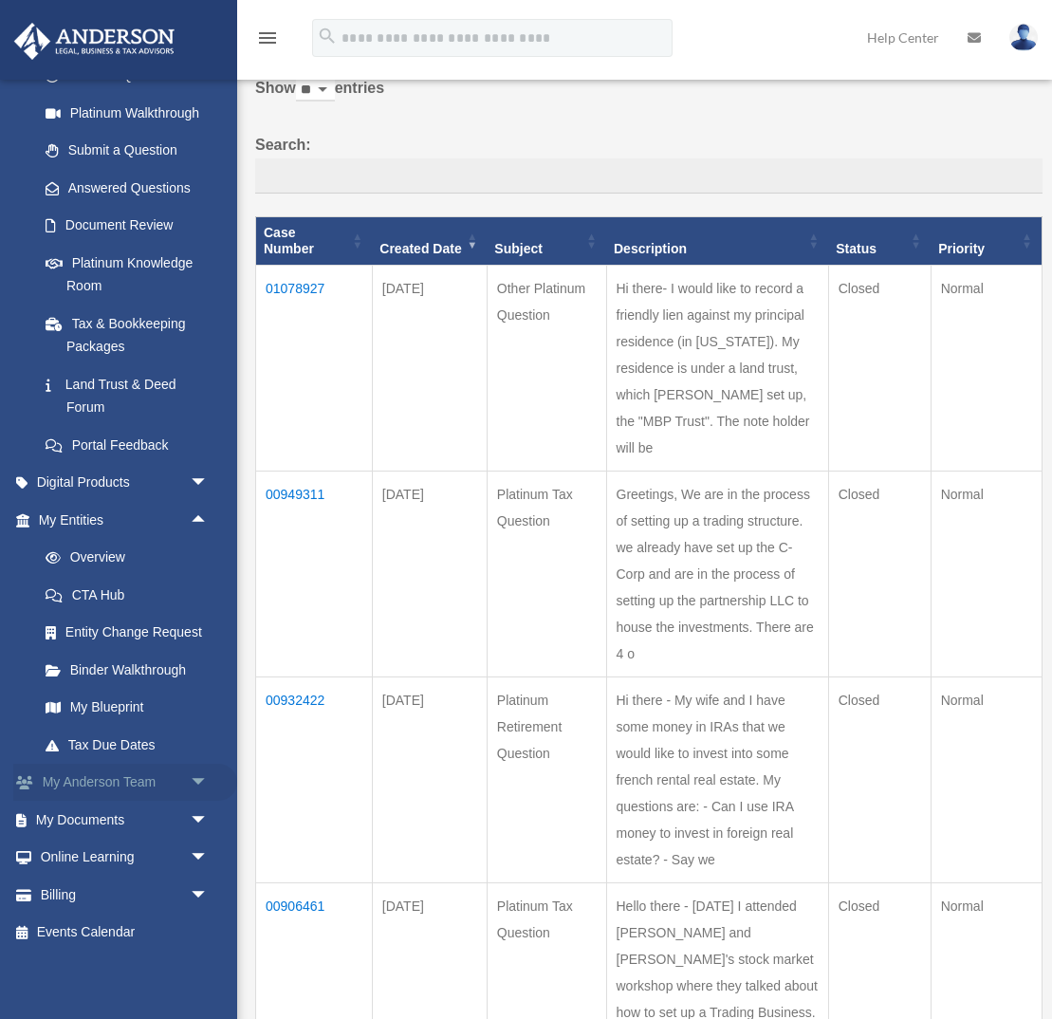
scroll to position [134, 0]
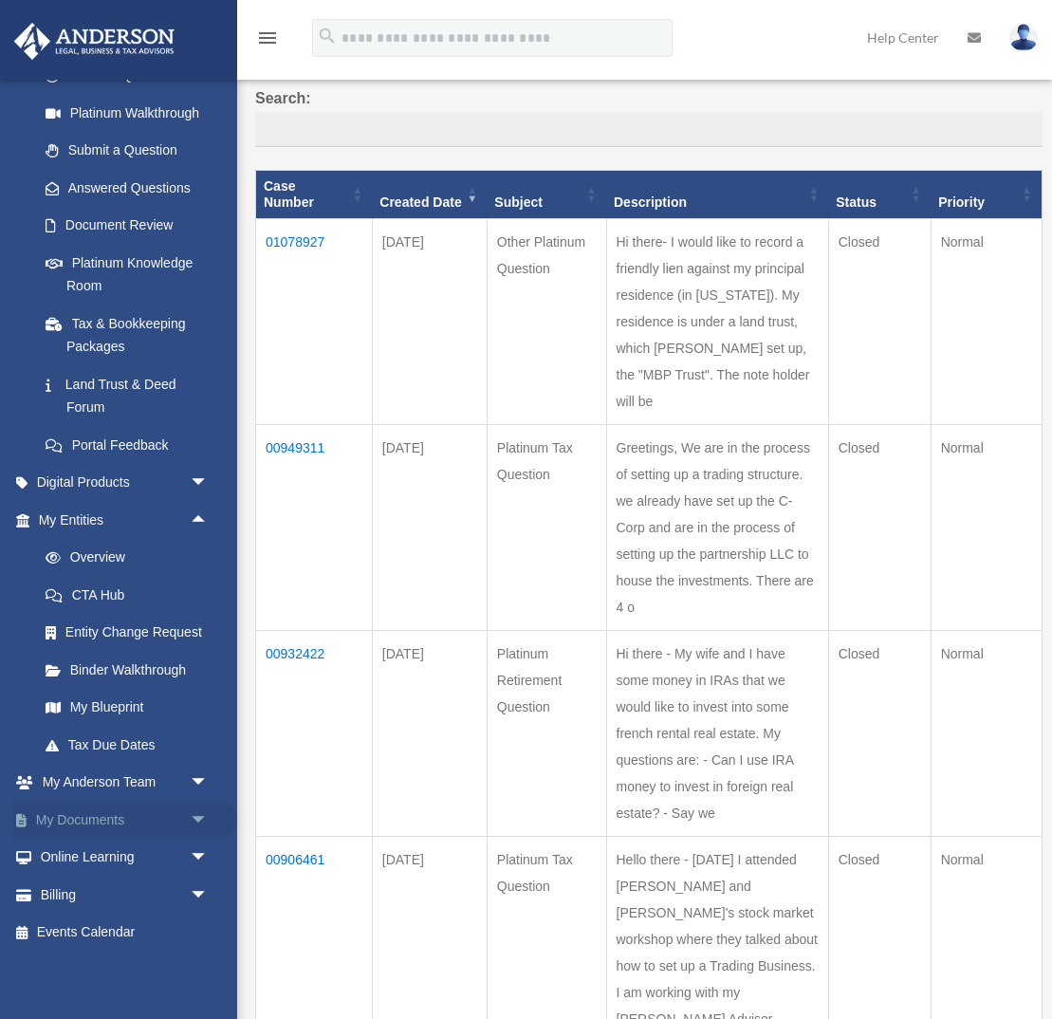
click at [194, 813] on span "arrow_drop_down" at bounding box center [209, 820] width 38 height 39
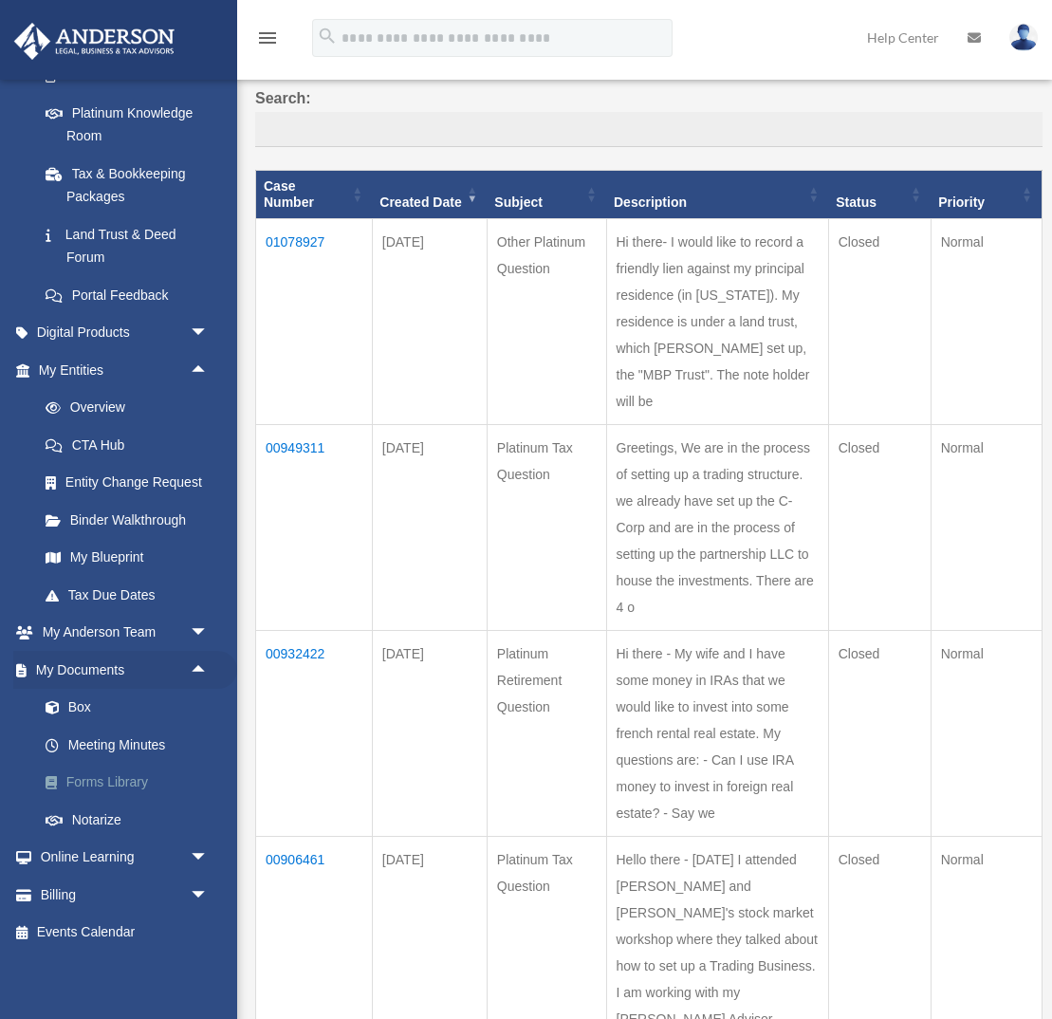
click at [116, 783] on link "Forms Library" at bounding box center [132, 783] width 211 height 38
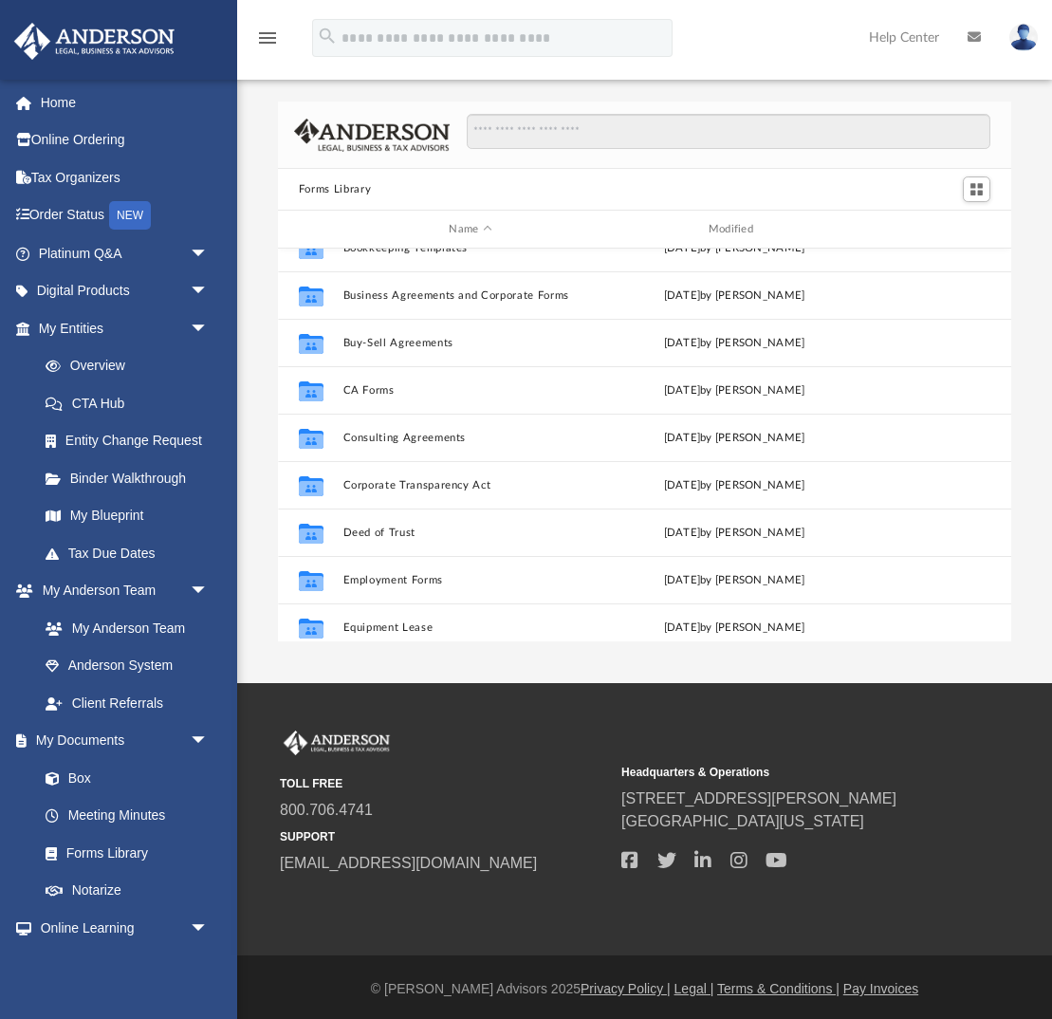
scroll to position [216, 0]
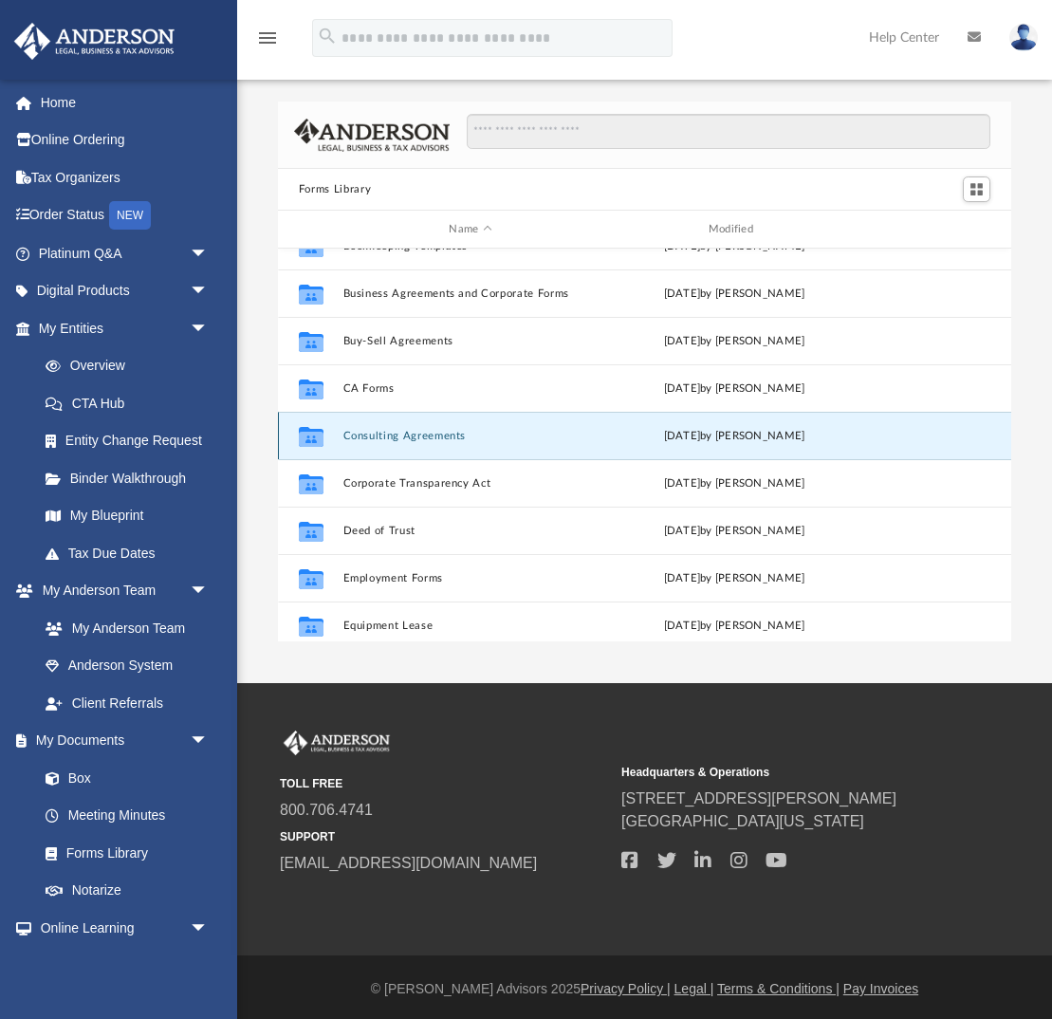
click at [378, 439] on button "Consulting Agreements" at bounding box center [469, 436] width 255 height 12
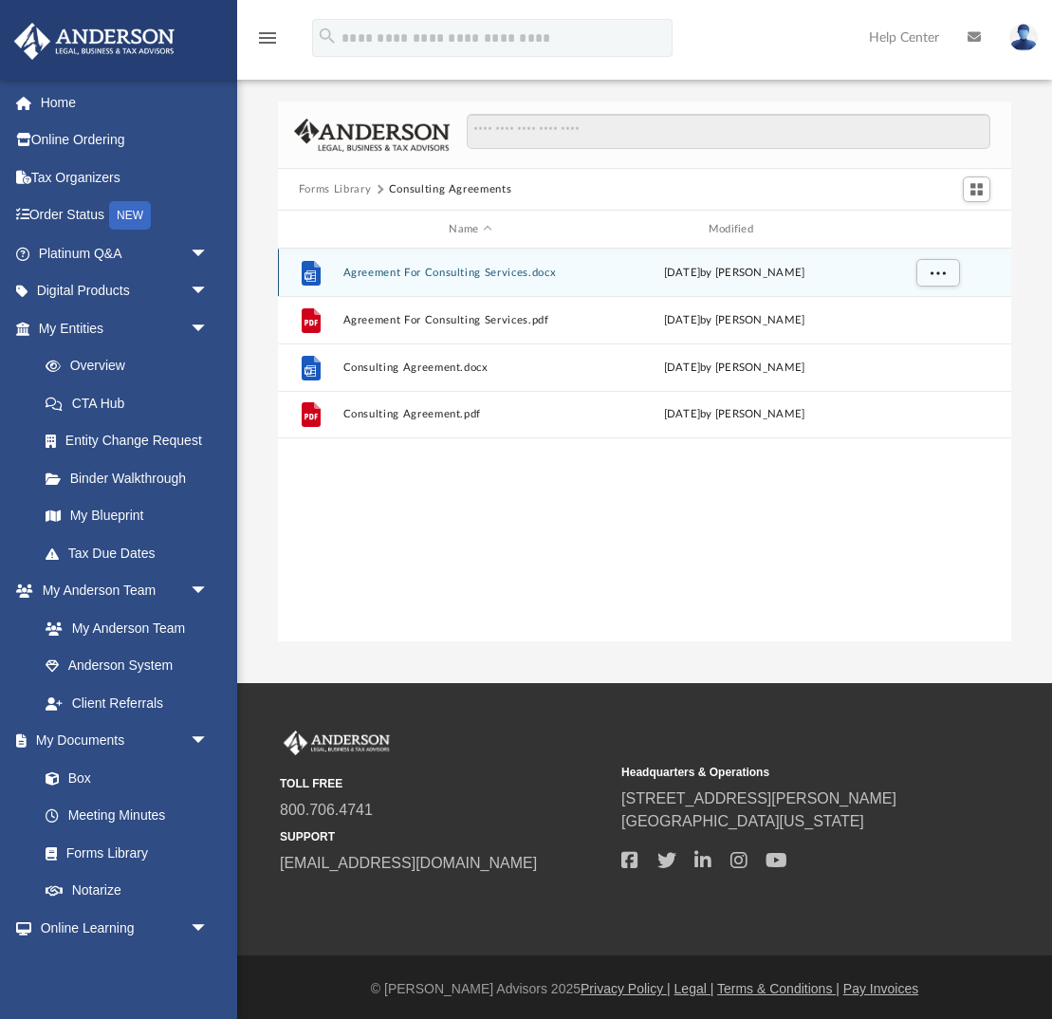
click at [415, 267] on button "Agreement For Consulting Services.docx" at bounding box center [469, 273] width 255 height 12
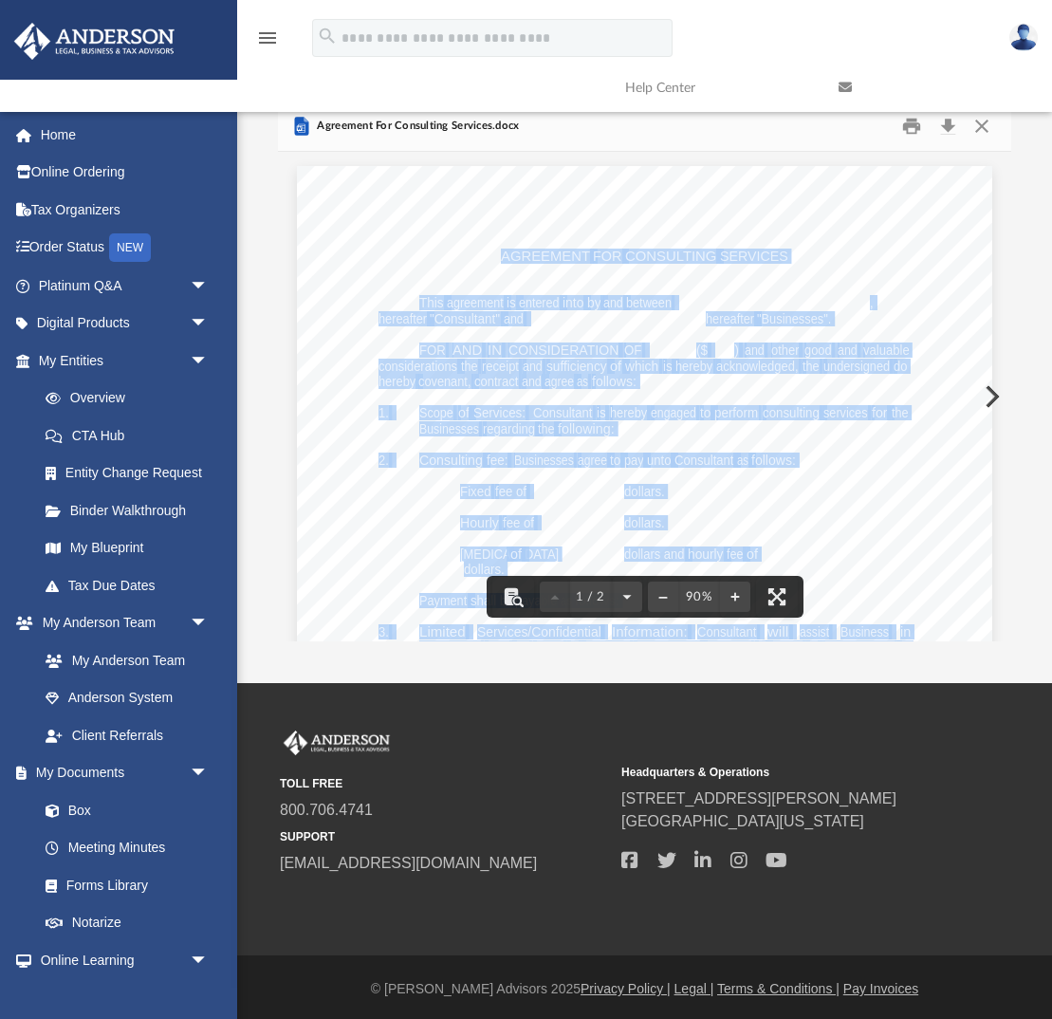
drag, startPoint x: 501, startPoint y: 255, endPoint x: 737, endPoint y: 528, distance: 361.1
click at [737, 528] on div "- 1 - AGREEMENT FOR CONSULTING SERVICES This agreement is entered into by and b…" at bounding box center [644, 616] width 695 height 900
click at [654, 250] on span "CONSULTING" at bounding box center [670, 255] width 91 height 13
drag, startPoint x: 503, startPoint y: 256, endPoint x: 643, endPoint y: 294, distance: 145.4
click at [643, 294] on div "- 1 - AGREEMENT FOR CONSULTING SERVICES This agreement is entered into by and b…" at bounding box center [644, 616] width 695 height 900
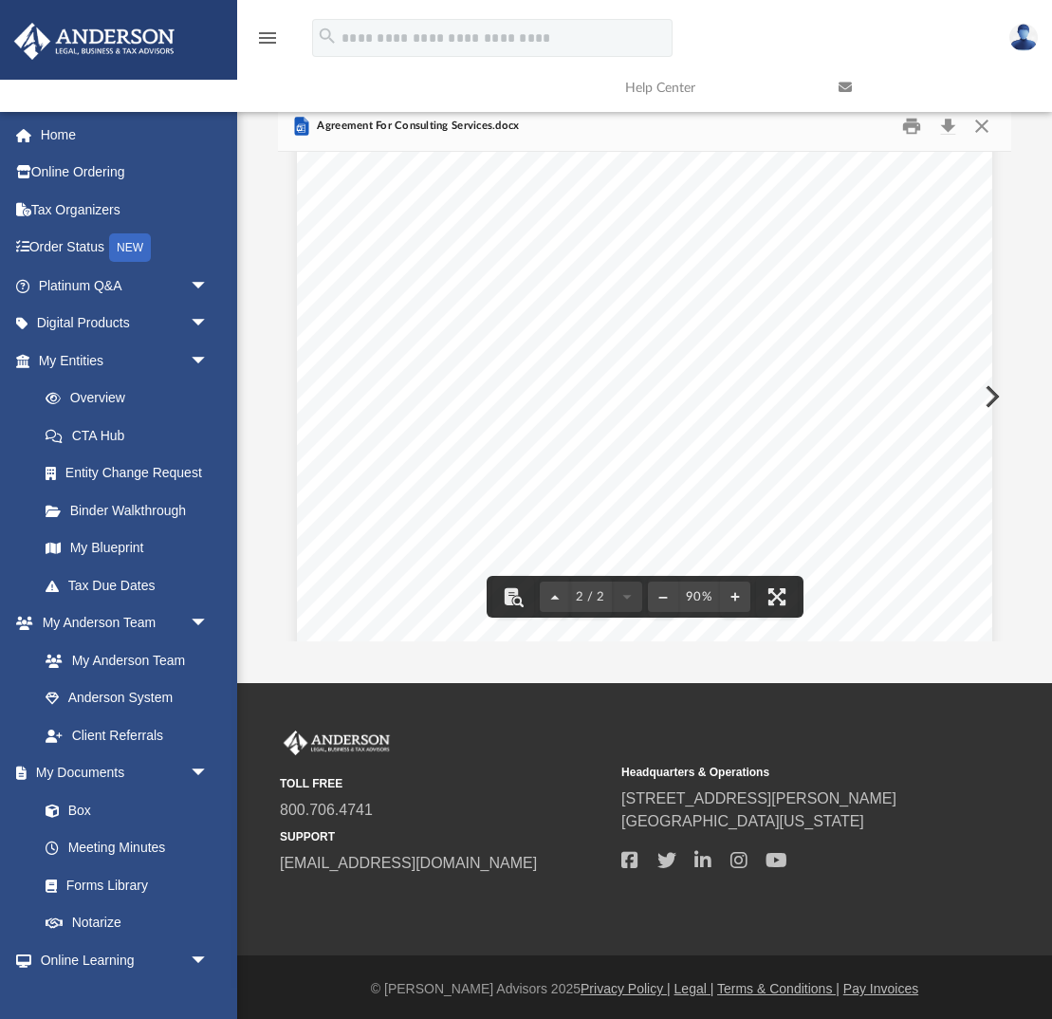
scroll to position [1032, 0]
click at [749, 472] on div "- 2 - 6. This agreement shall be construed according to the laws of the State o…" at bounding box center [644, 512] width 695 height 900
drag, startPoint x: 749, startPoint y: 472, endPoint x: 631, endPoint y: 310, distance: 200.9
click at [631, 310] on div "- 2 - 6. This agreement shall be construed according to the laws of the State o…" at bounding box center [644, 512] width 695 height 900
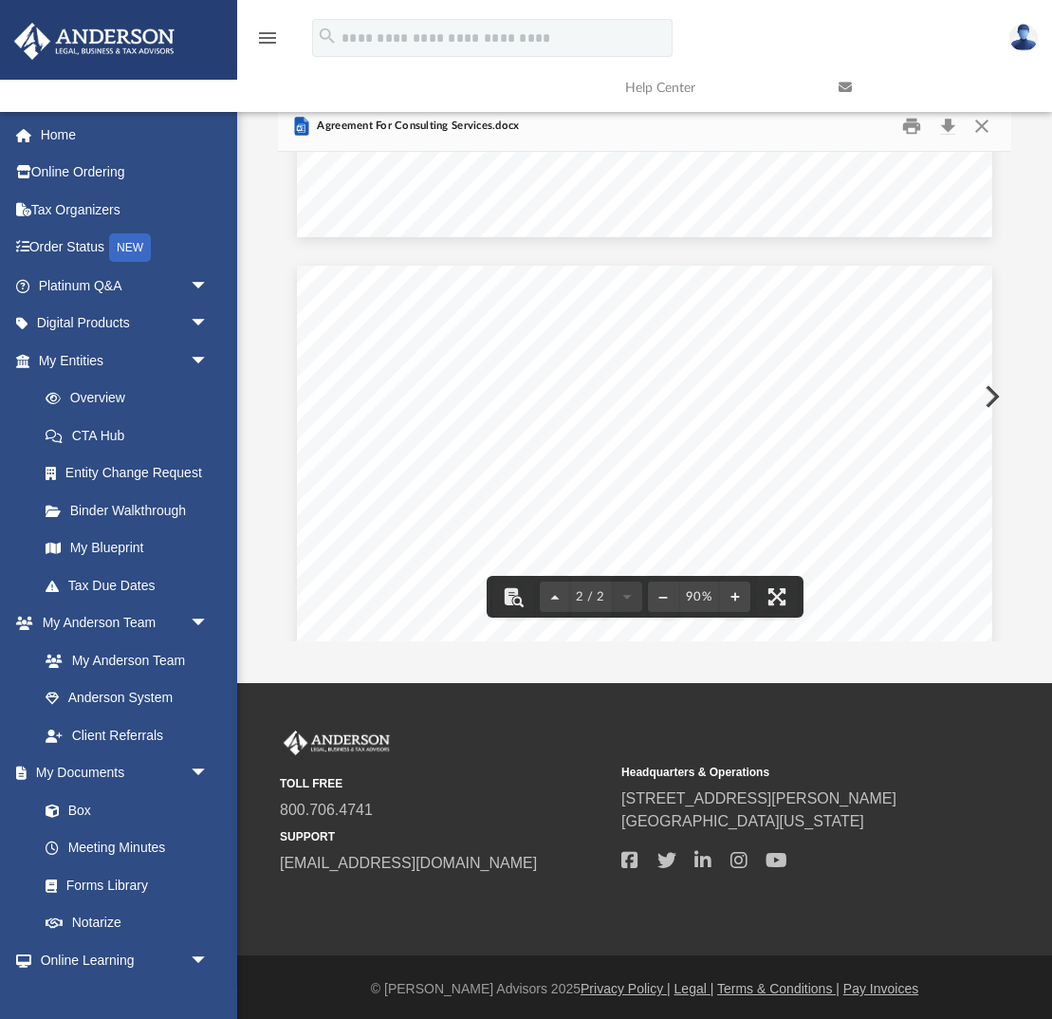
scroll to position [818, 0]
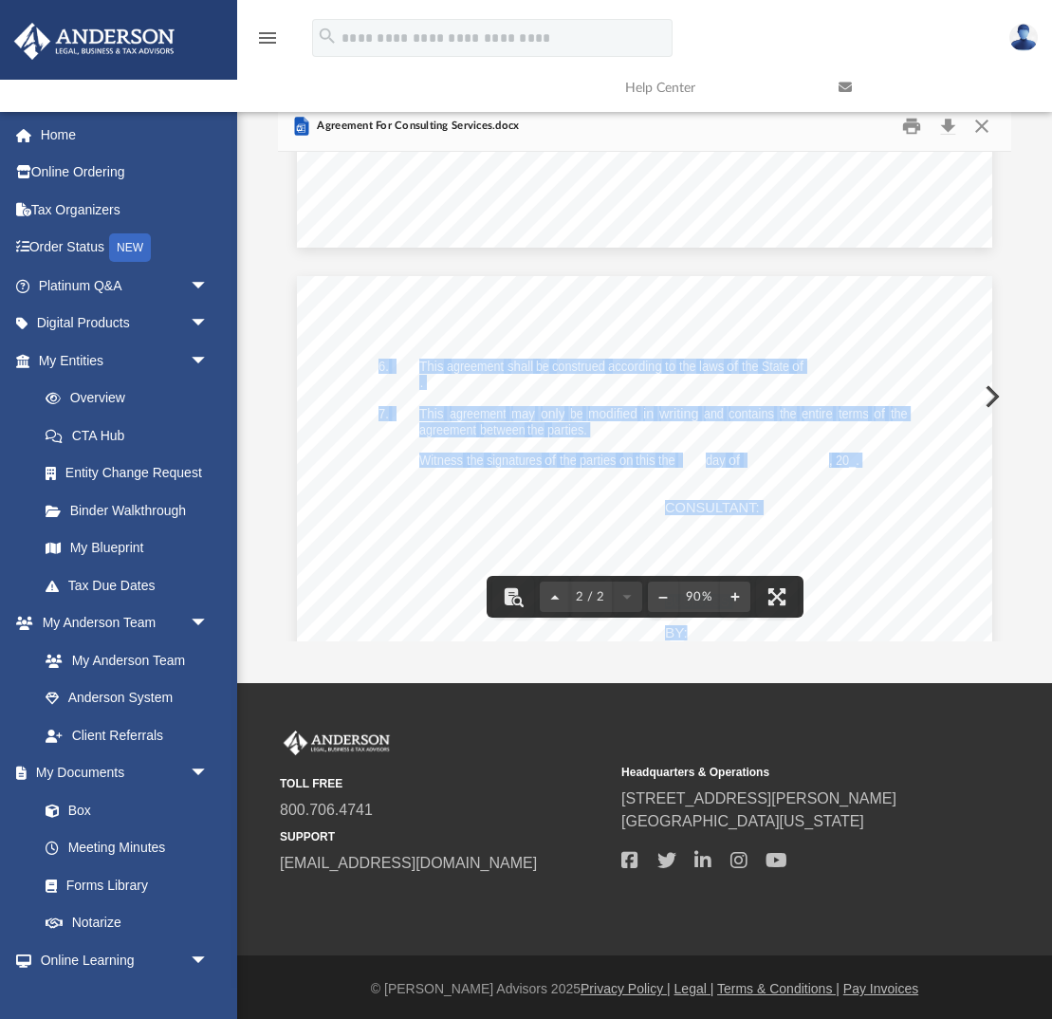
drag, startPoint x: 379, startPoint y: 364, endPoint x: 848, endPoint y: 585, distance: 518.1
click at [848, 585] on div "- 2 - 6. This agreement shall be construed according to the laws of the State o…" at bounding box center [644, 726] width 695 height 900
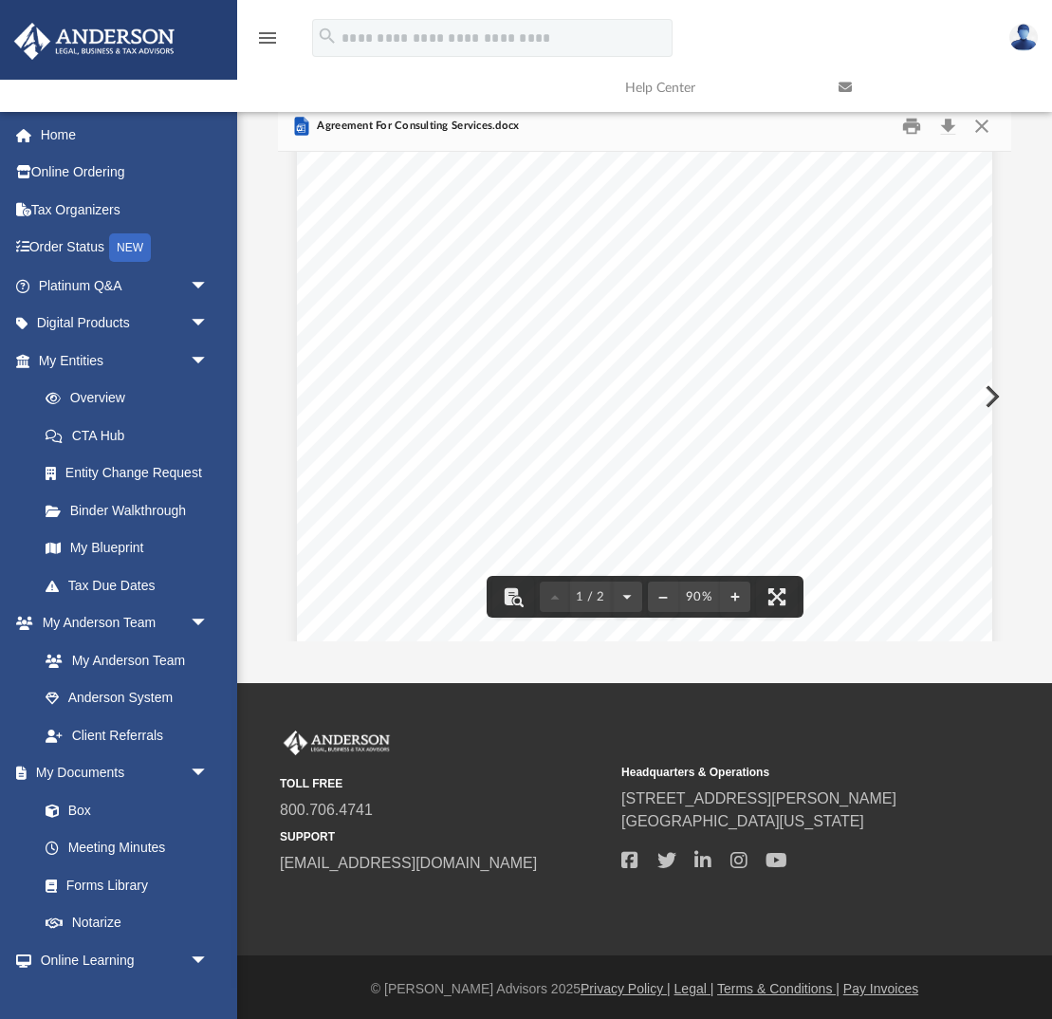
scroll to position [0, 0]
click at [515, 261] on span "AGREEMENT" at bounding box center [545, 255] width 89 height 13
drag, startPoint x: 434, startPoint y: 252, endPoint x: 527, endPoint y: 263, distance: 93.5
click at [529, 280] on div "- 1 - AGREEMENT FOR CONSULTING SERVICES This agreement is entered into by and b…" at bounding box center [644, 616] width 695 height 900
drag, startPoint x: 533, startPoint y: 253, endPoint x: 572, endPoint y: 305, distance: 65.1
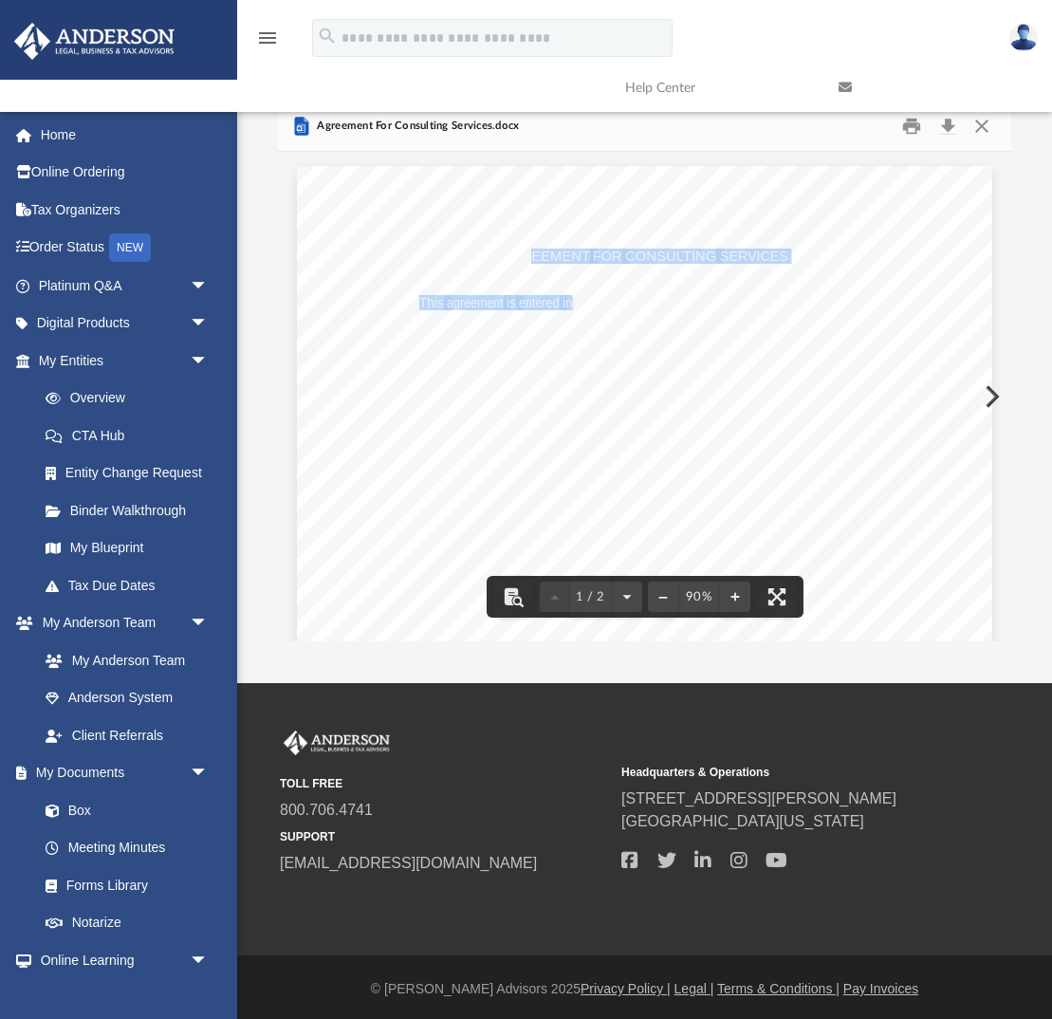
click at [572, 305] on div "- 1 - AGREEMENT FOR CONSULTING SERVICES This agreement is entered into by and b…" at bounding box center [644, 616] width 695 height 900
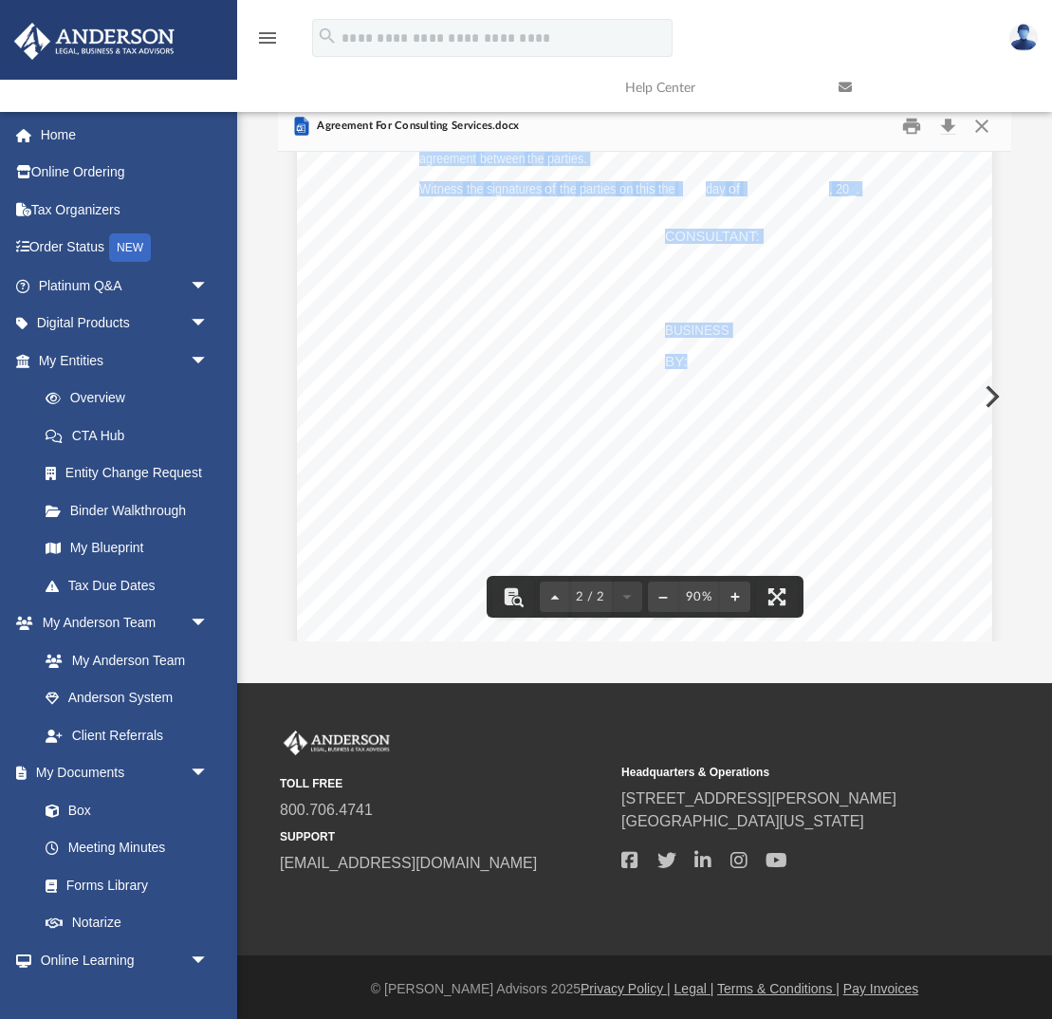
drag, startPoint x: 504, startPoint y: 256, endPoint x: 687, endPoint y: 363, distance: 212.1
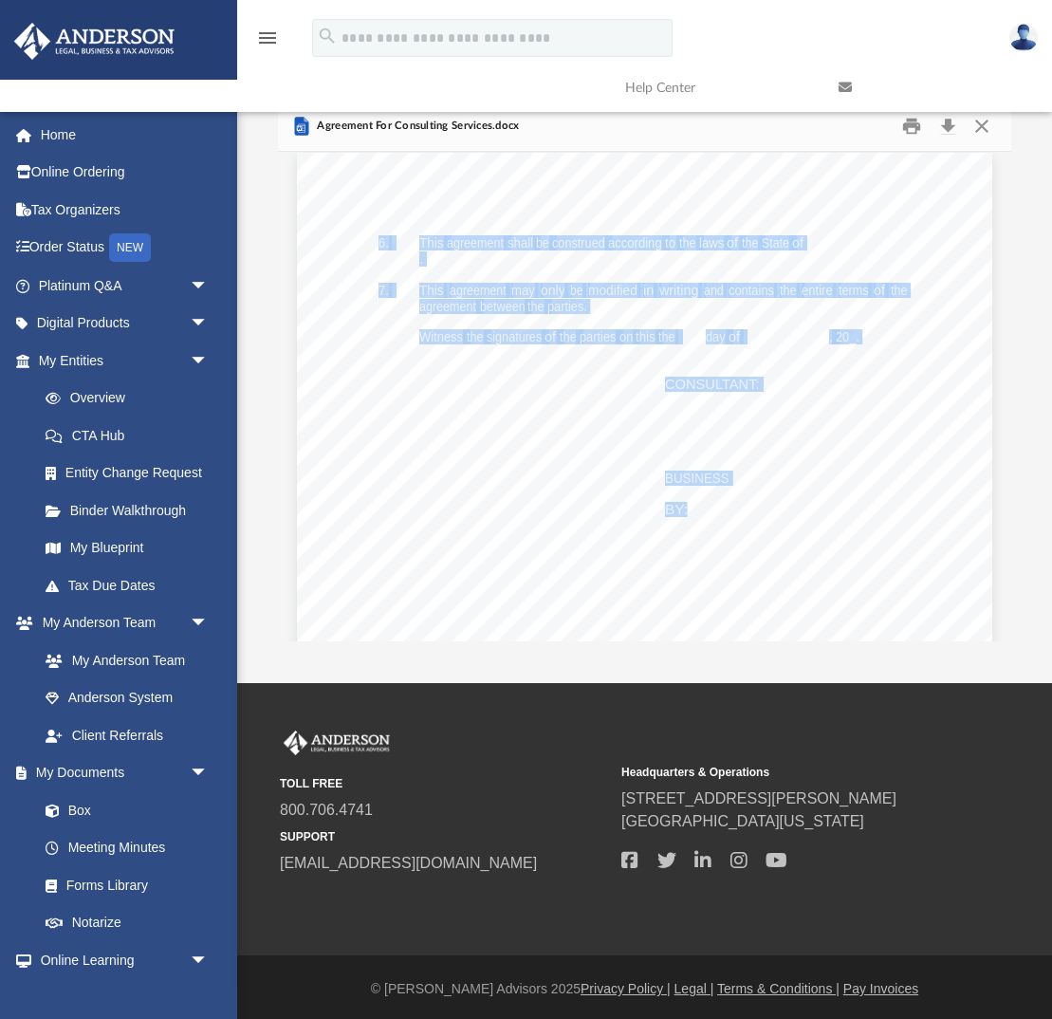
scroll to position [4, 0]
